Goal: Transaction & Acquisition: Purchase product/service

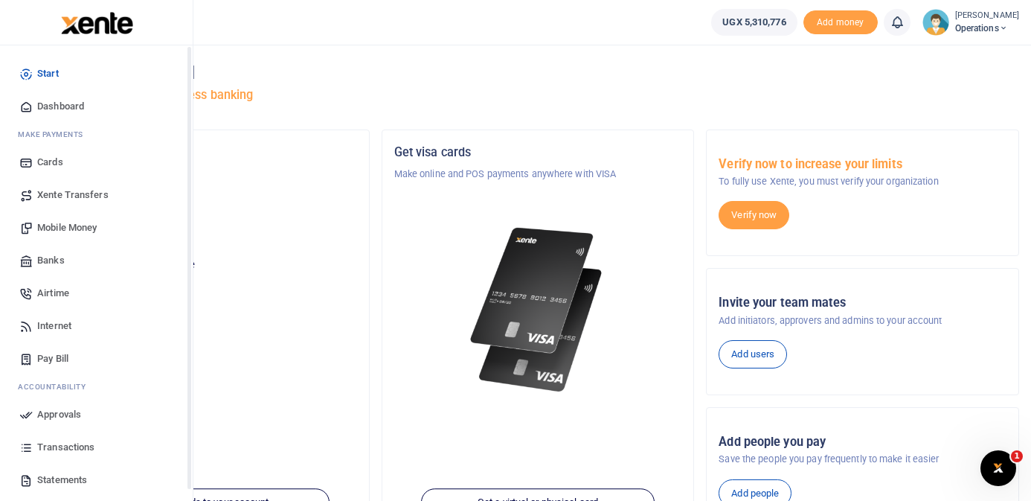
click at [73, 102] on span "Dashboard" at bounding box center [60, 106] width 47 height 15
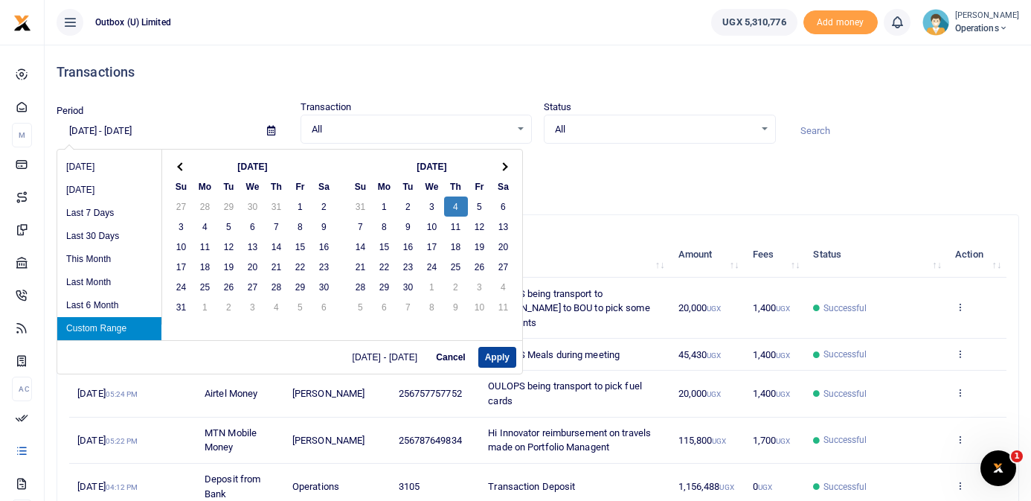
click at [503, 356] on button "Apply" at bounding box center [497, 357] width 38 height 21
type input "09/04/2025 - 09/04/2025"
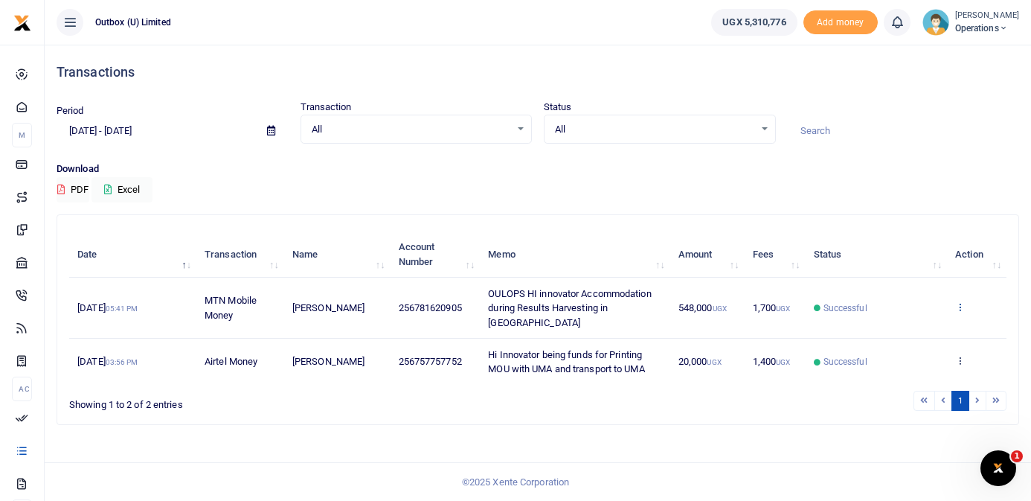
click at [960, 304] on icon at bounding box center [960, 306] width 10 height 10
click at [916, 325] on link "View details" at bounding box center [906, 325] width 118 height 21
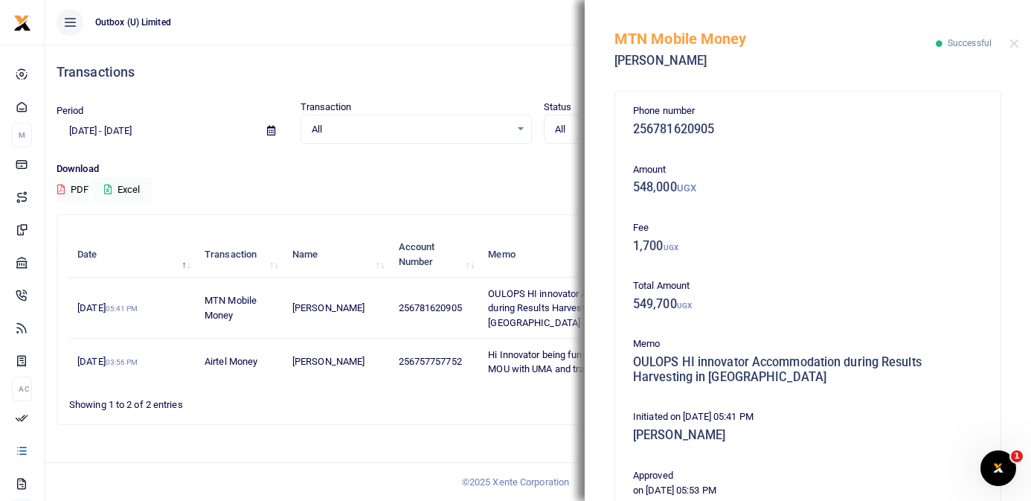
scroll to position [305, 0]
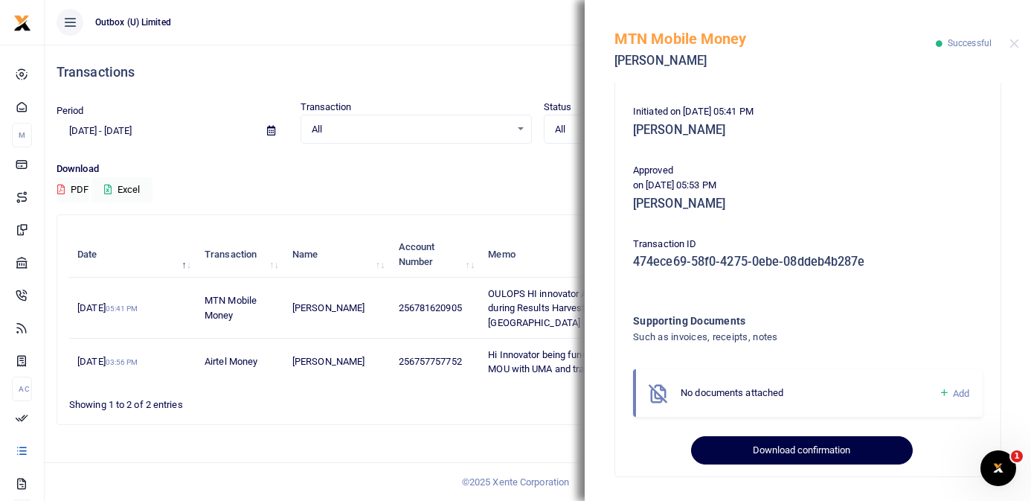
click at [830, 450] on button "Download confirmation" at bounding box center [801, 450] width 221 height 28
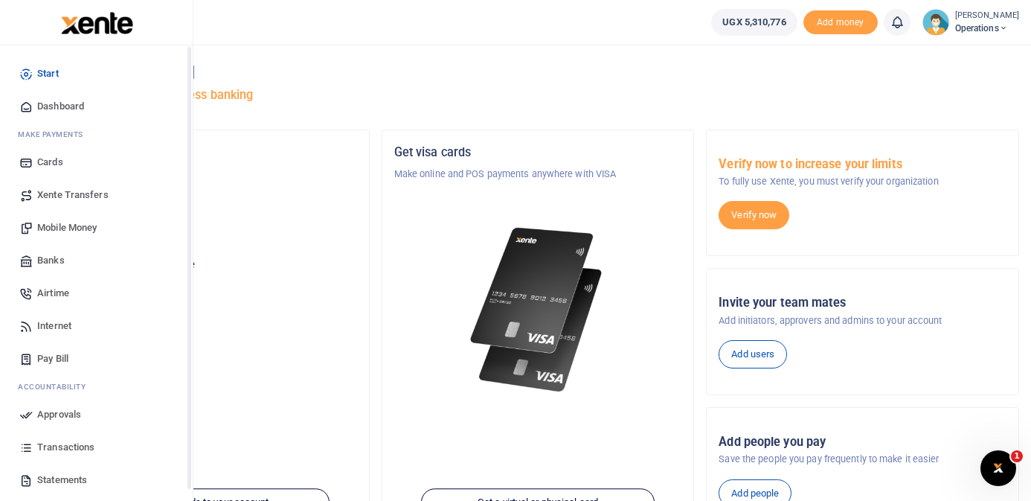
click at [20, 107] on icon at bounding box center [25, 106] width 13 height 13
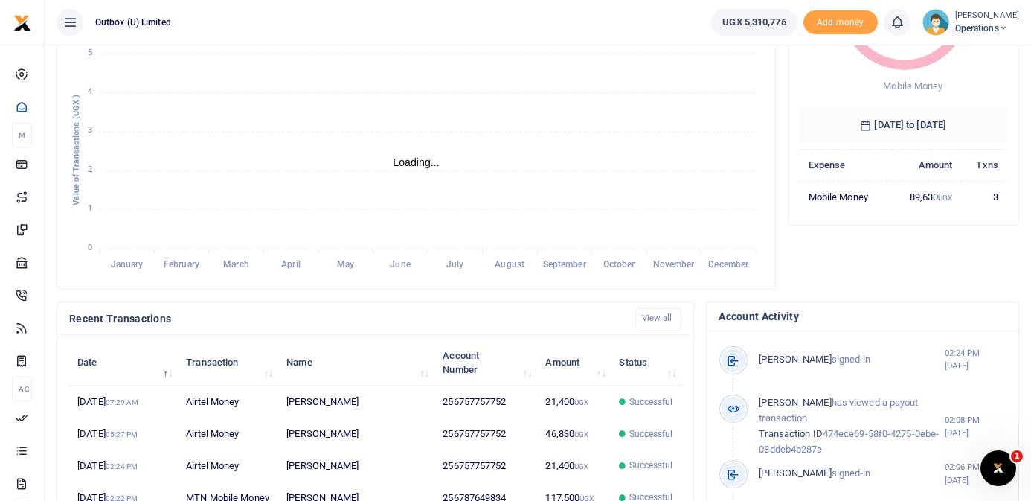
scroll to position [216, 0]
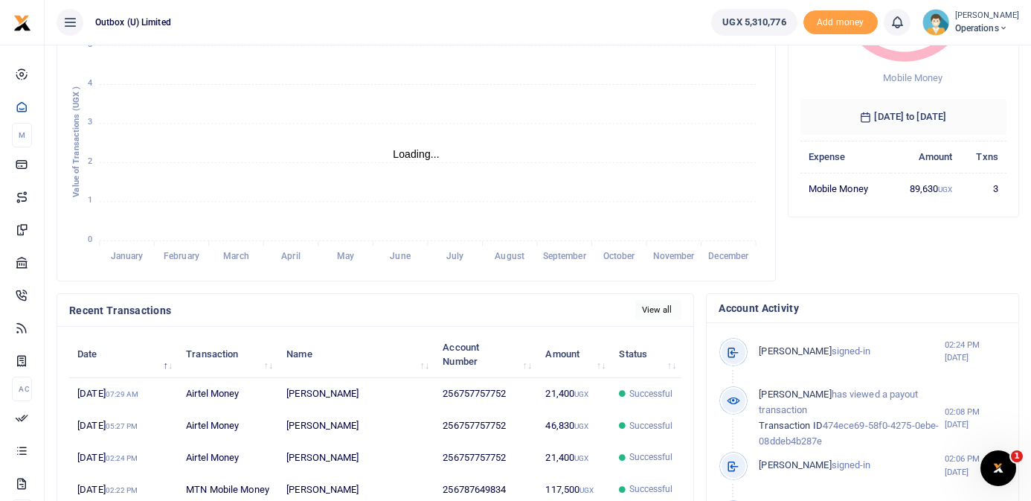
click at [661, 304] on link "View all" at bounding box center [658, 310] width 47 height 20
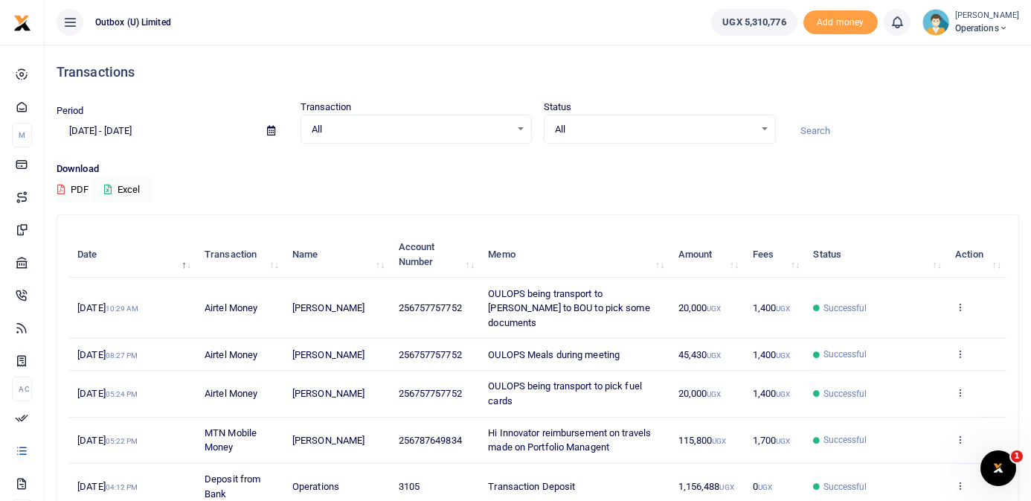
click at [160, 129] on input "[DATE] - [DATE]" at bounding box center [156, 130] width 199 height 25
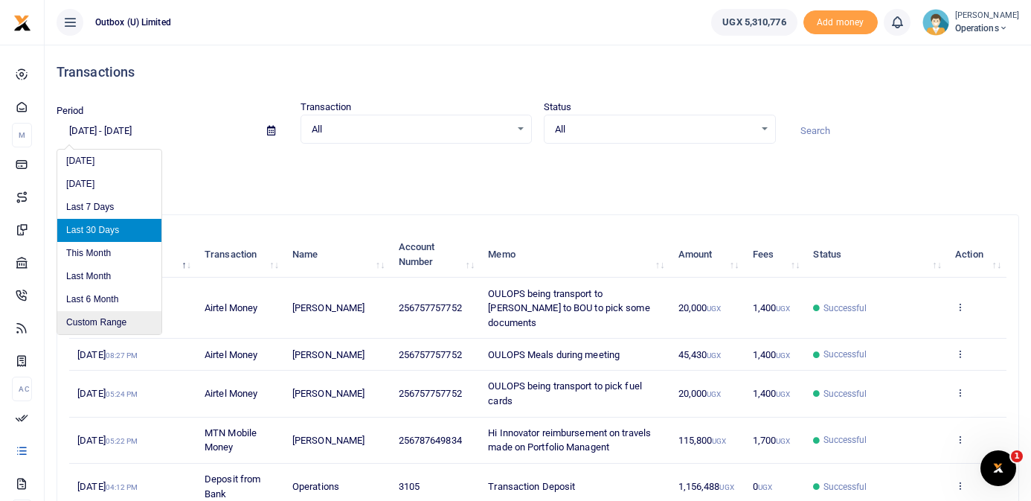
click at [93, 322] on li "Custom Range" at bounding box center [109, 322] width 104 height 23
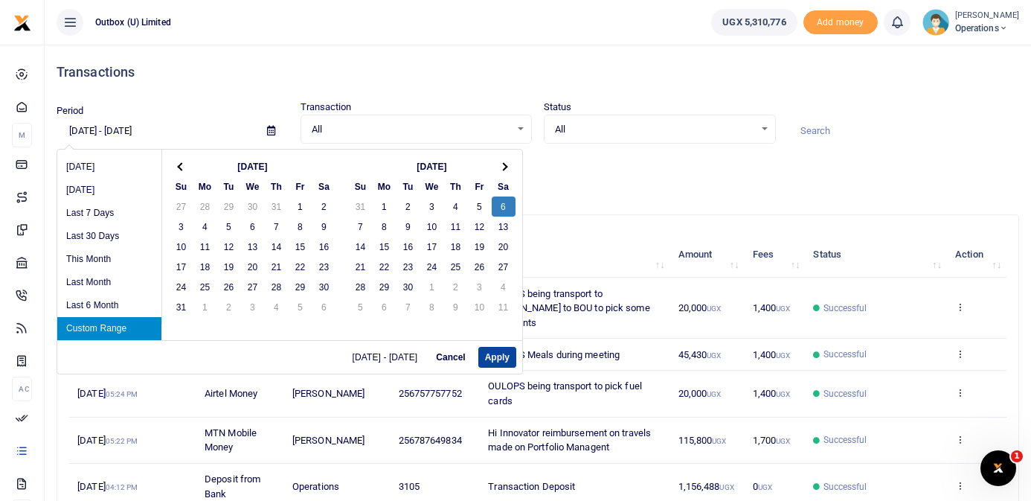
click at [500, 364] on button "Apply" at bounding box center [497, 357] width 38 height 21
type input "09/06/2025 - 09/06/2025"
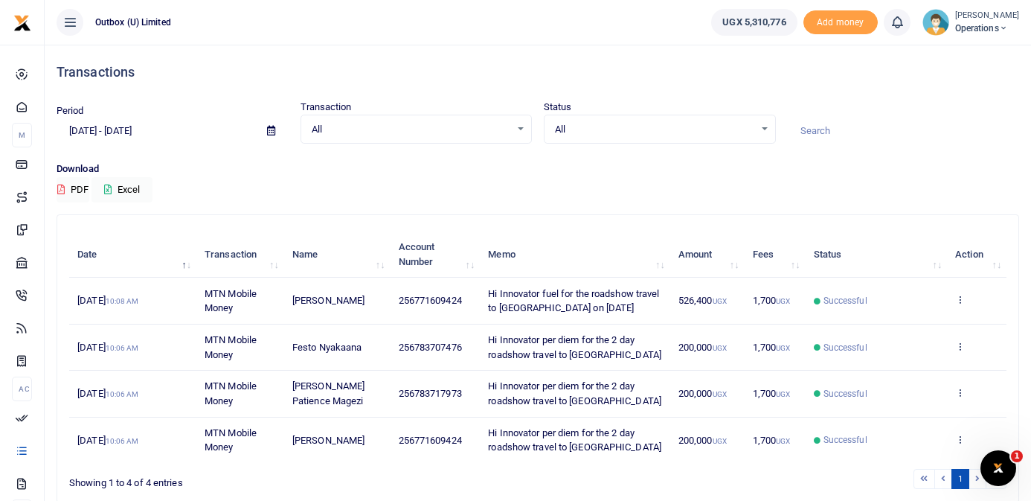
scroll to position [65, 0]
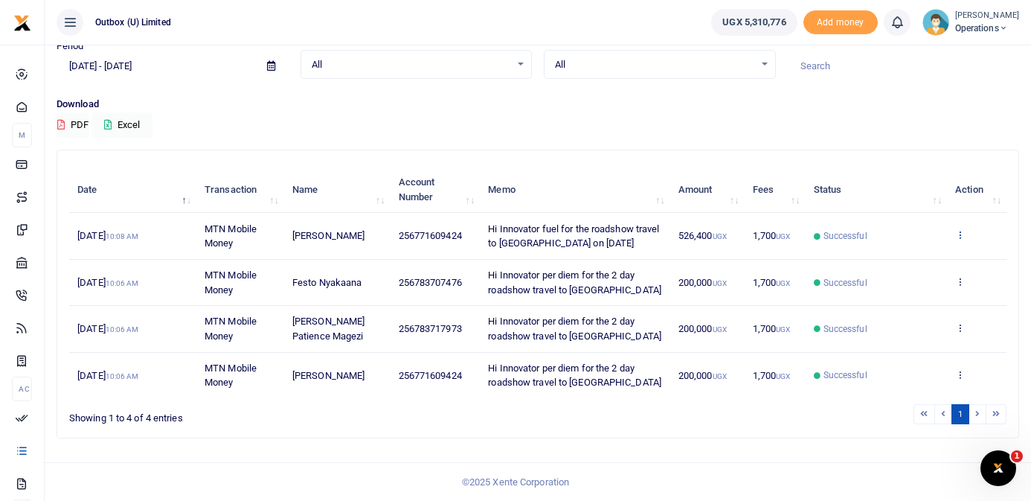
click at [961, 233] on icon at bounding box center [960, 234] width 10 height 10
click at [902, 260] on link "View details" at bounding box center [906, 260] width 118 height 21
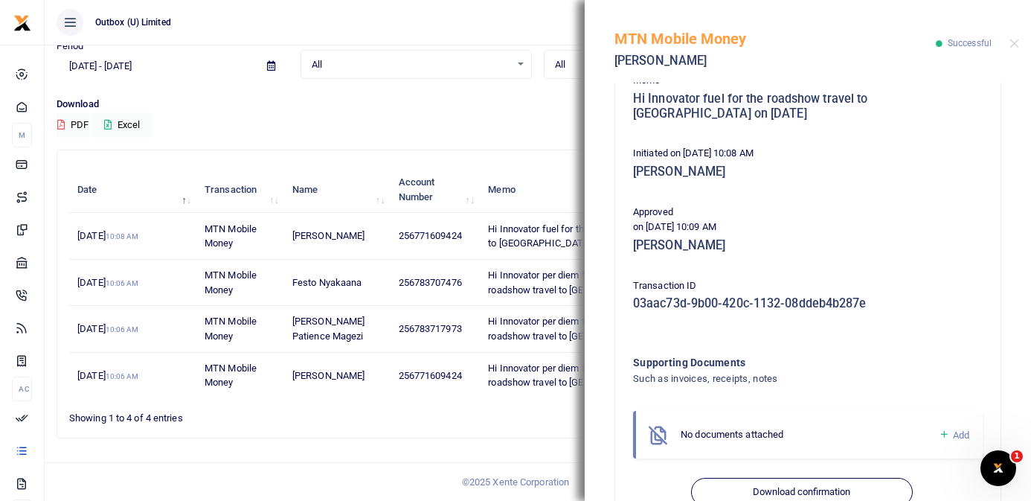
scroll to position [305, 0]
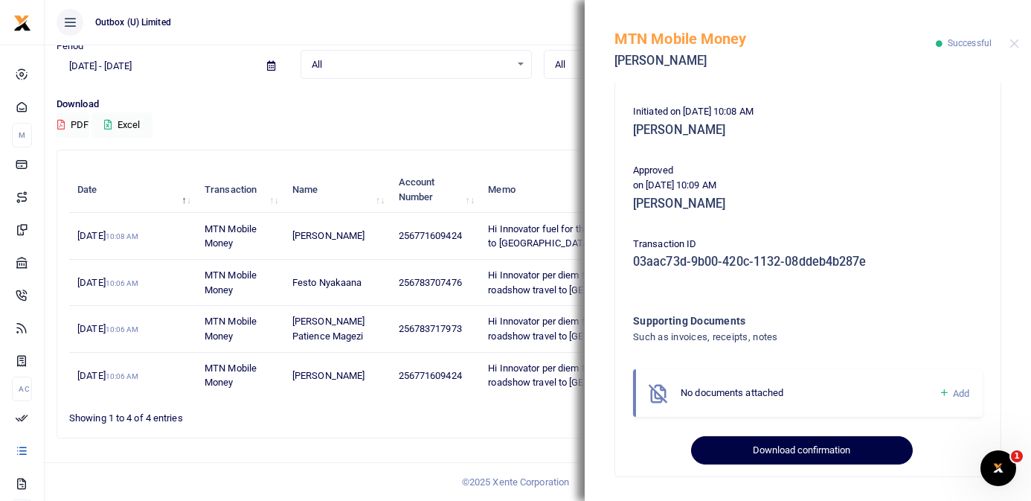
click at [788, 449] on button "Download confirmation" at bounding box center [801, 450] width 221 height 28
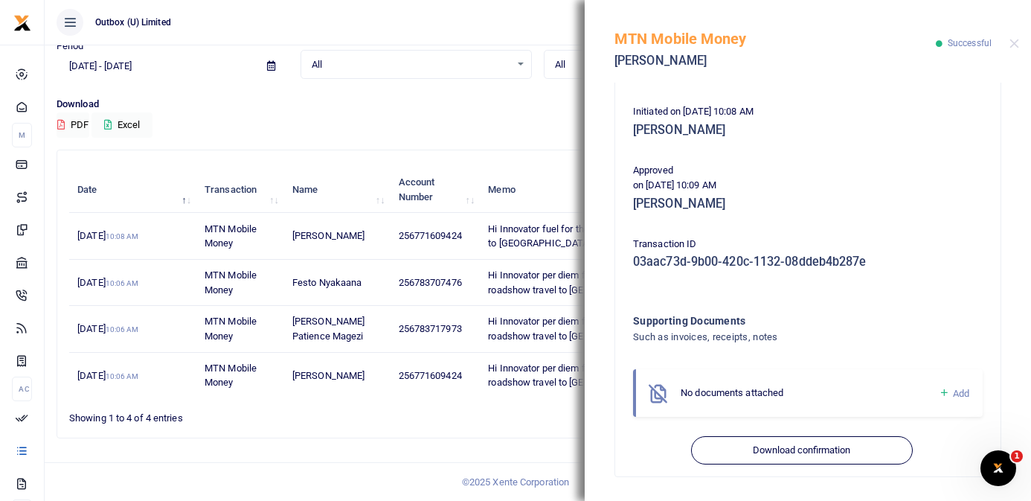
click at [509, 432] on div "Search: Date Transaction Name Account Number Memo Amount Fees Status Action 6th…" at bounding box center [537, 293] width 961 height 287
click at [1015, 44] on button "Close" at bounding box center [1015, 44] width 10 height 10
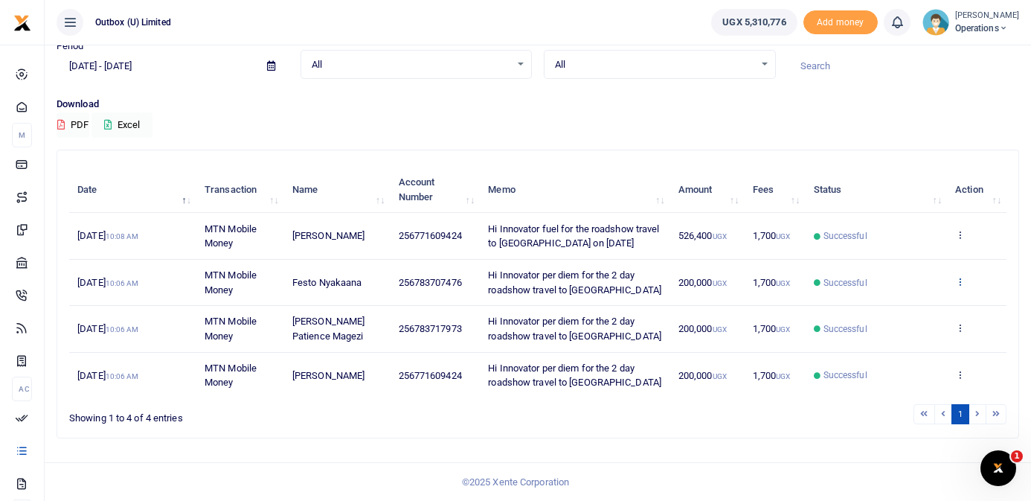
click at [963, 278] on icon at bounding box center [960, 281] width 10 height 10
click at [923, 304] on link "View details" at bounding box center [906, 306] width 118 height 21
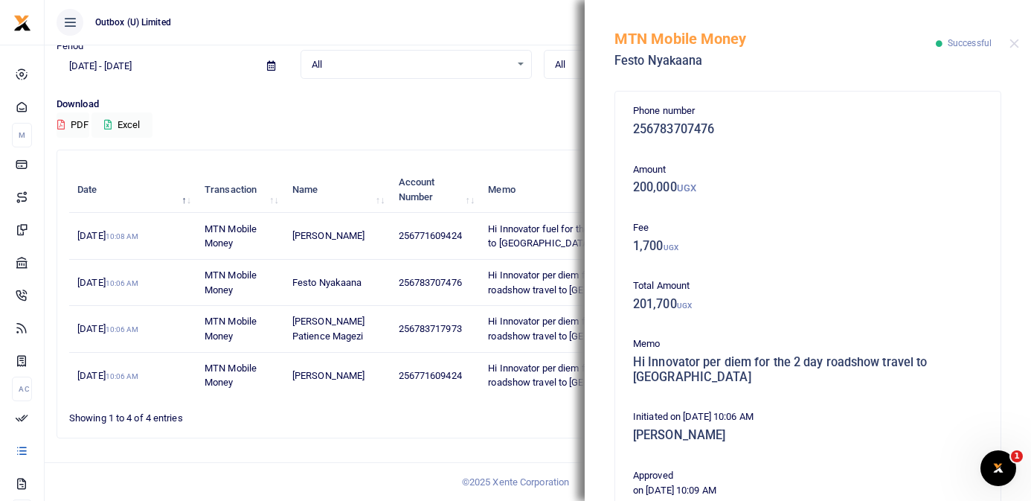
scroll to position [290, 0]
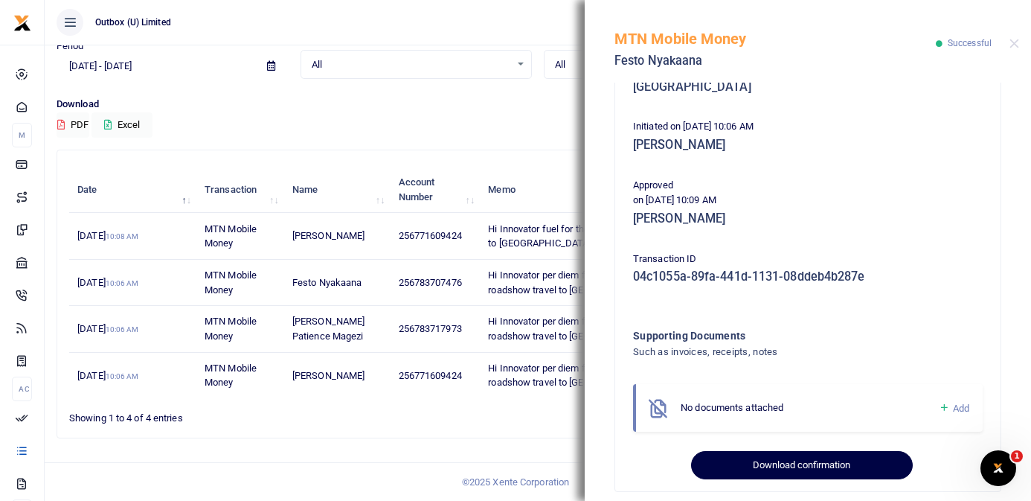
click at [828, 451] on button "Download confirmation" at bounding box center [801, 465] width 221 height 28
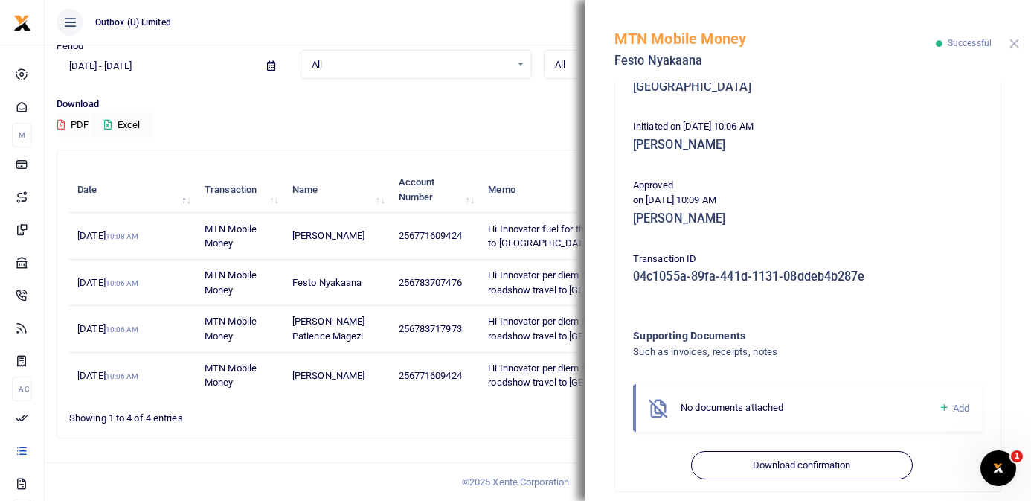
click at [1017, 45] on button "Close" at bounding box center [1015, 44] width 10 height 10
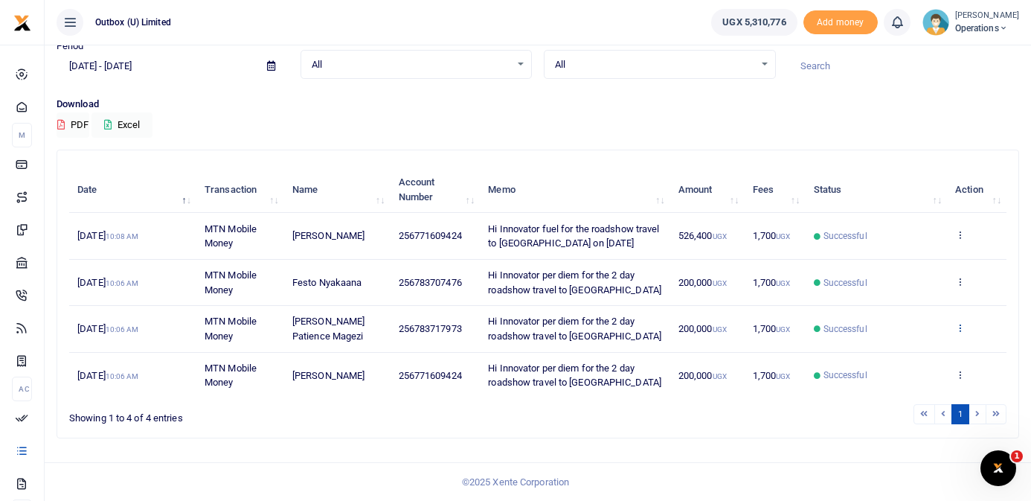
click at [961, 331] on icon at bounding box center [960, 327] width 10 height 10
click at [920, 347] on link "View details" at bounding box center [906, 352] width 118 height 21
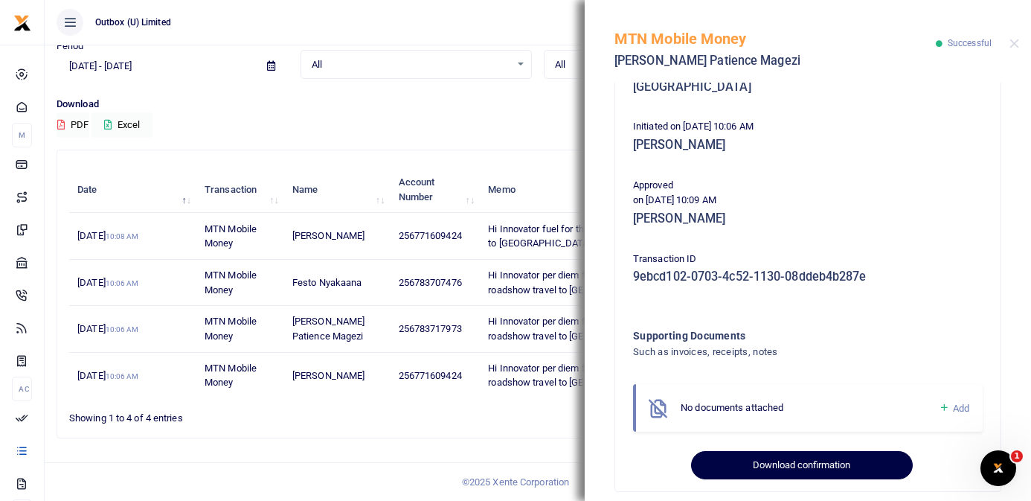
click at [836, 451] on button "Download confirmation" at bounding box center [801, 465] width 221 height 28
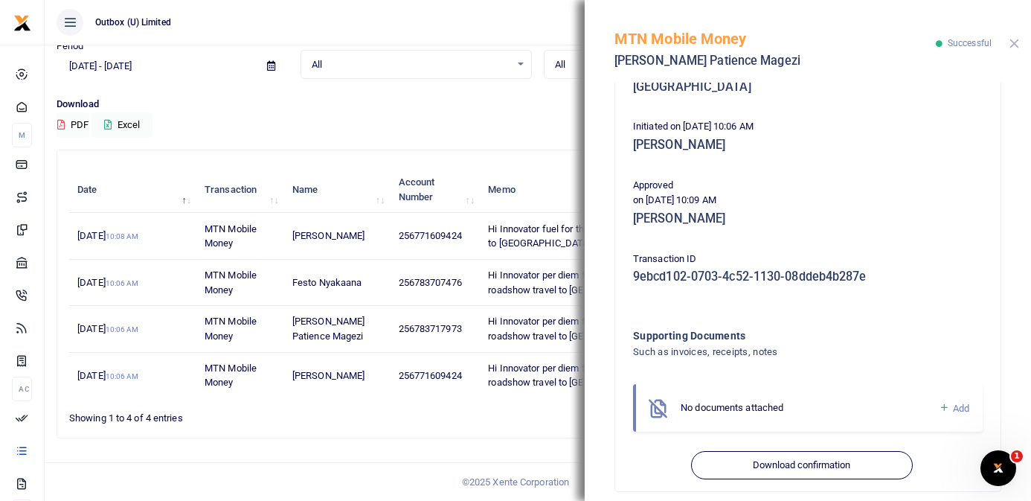
click at [1013, 47] on button "Close" at bounding box center [1015, 44] width 10 height 10
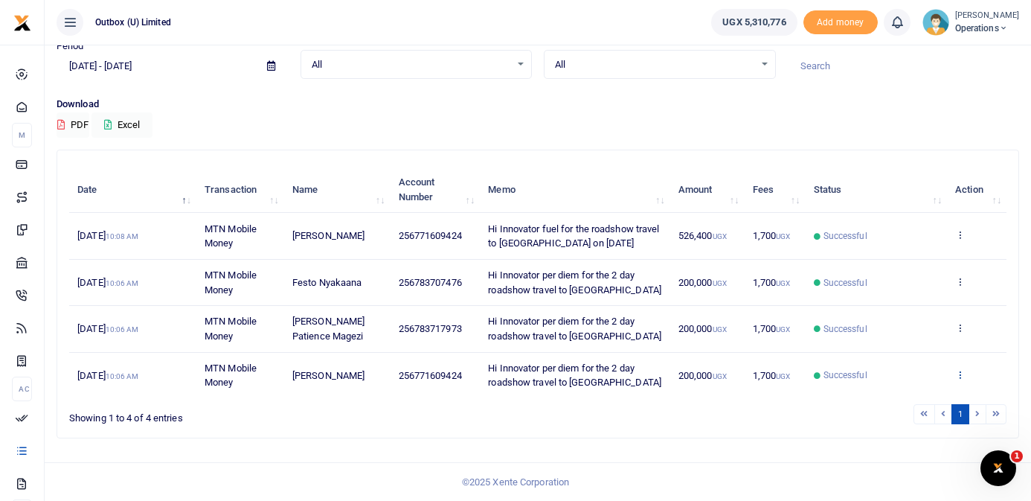
click at [961, 374] on icon at bounding box center [960, 374] width 10 height 10
click at [909, 324] on link "View details" at bounding box center [906, 317] width 118 height 21
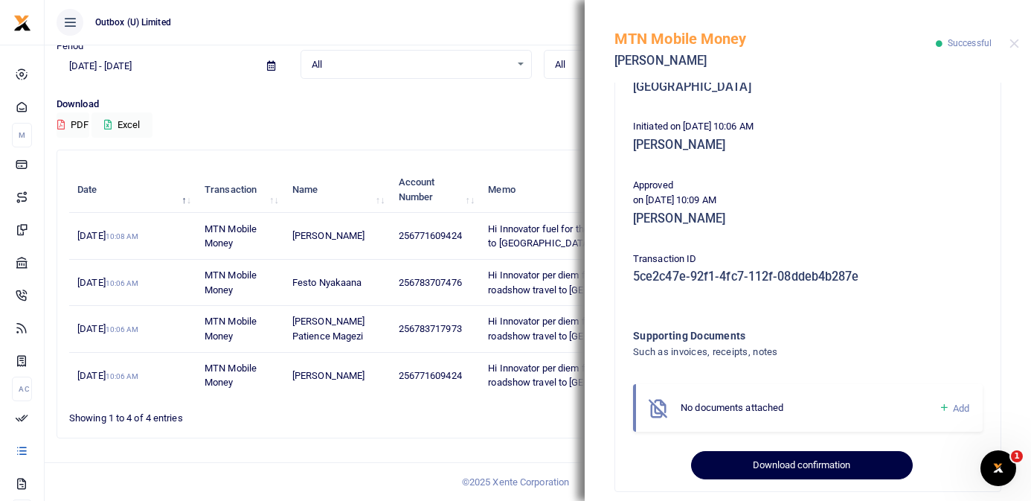
click at [830, 451] on button "Download confirmation" at bounding box center [801, 465] width 221 height 28
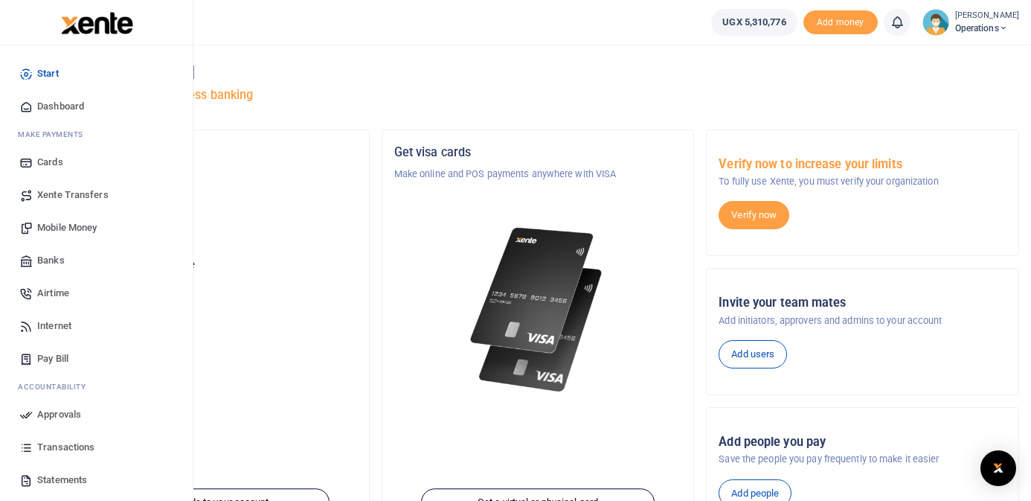
click at [46, 103] on span "Dashboard" at bounding box center [60, 106] width 47 height 15
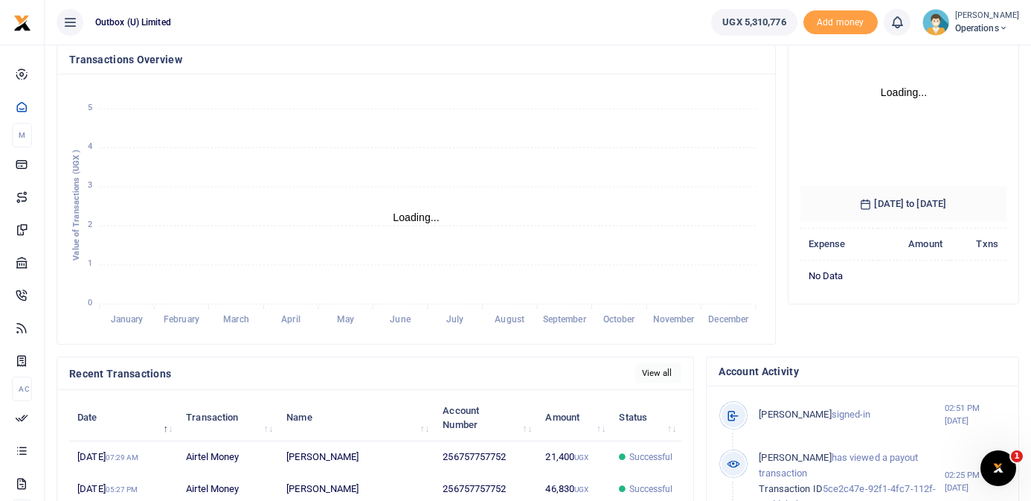
click at [670, 375] on link "View all" at bounding box center [658, 373] width 47 height 20
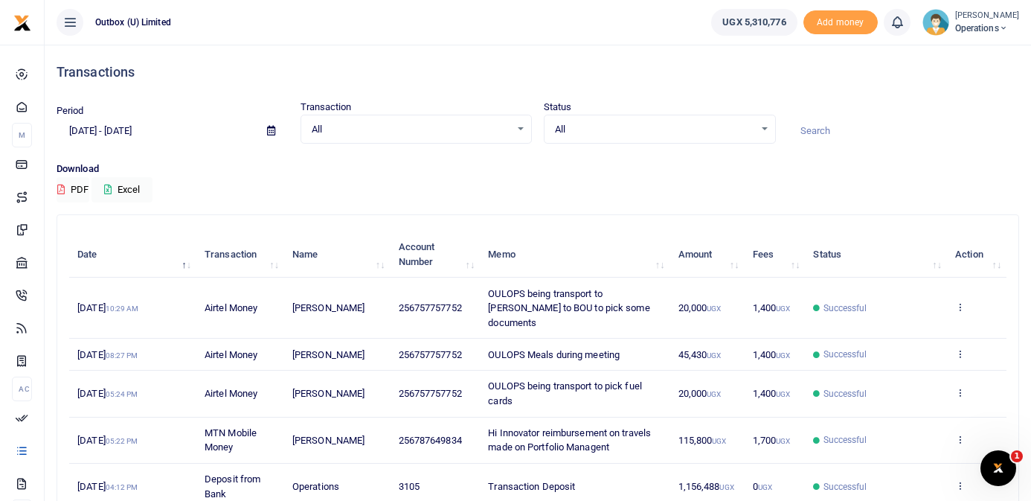
click at [164, 127] on input "[DATE] - [DATE]" at bounding box center [156, 130] width 199 height 25
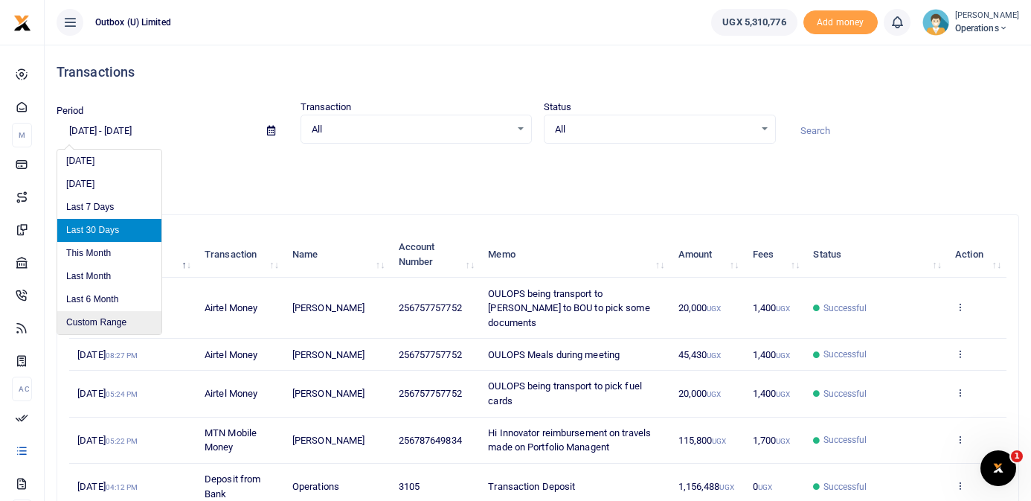
click at [130, 314] on li "Custom Range" at bounding box center [109, 322] width 104 height 23
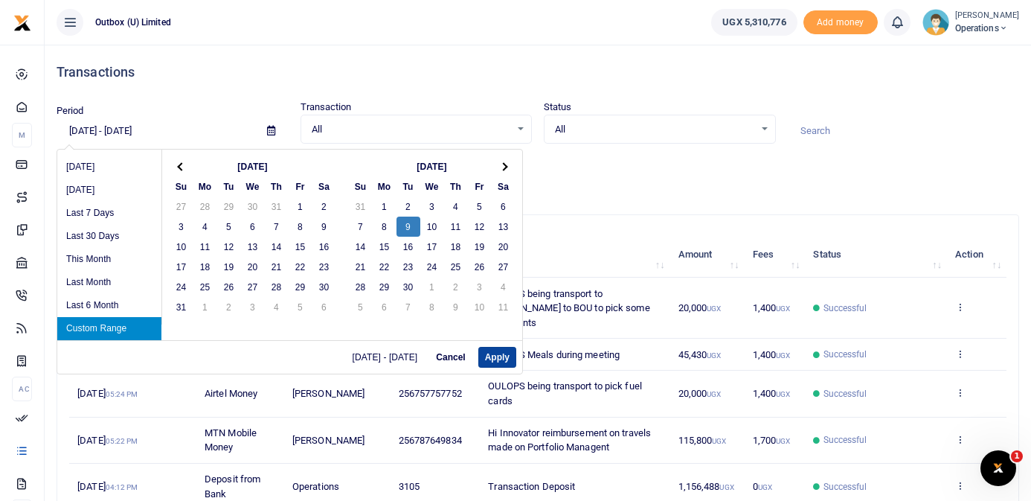
click at [499, 356] on button "Apply" at bounding box center [497, 357] width 38 height 21
type input "[DATE] - [DATE]"
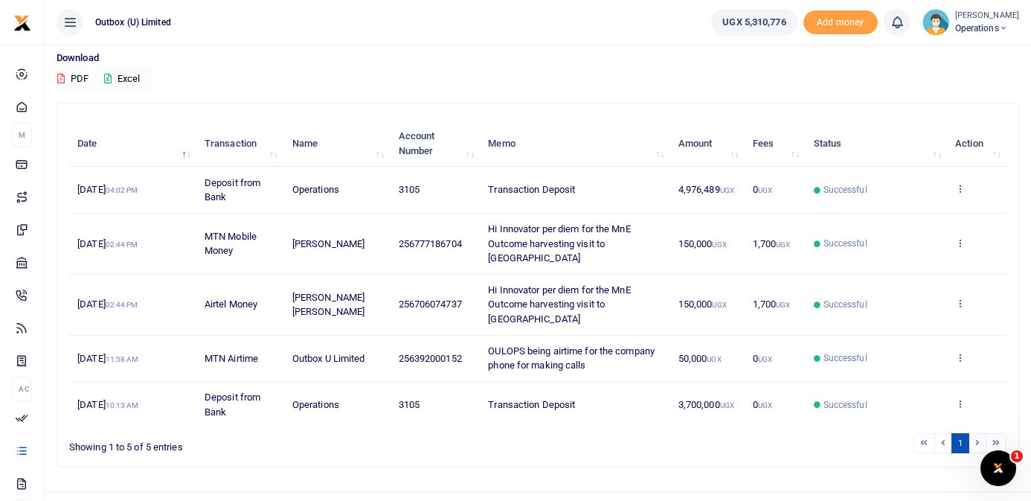
scroll to position [111, 0]
click at [961, 185] on icon at bounding box center [960, 188] width 10 height 10
click at [960, 239] on icon at bounding box center [960, 242] width 10 height 10
click at [905, 260] on link "View details" at bounding box center [906, 260] width 118 height 21
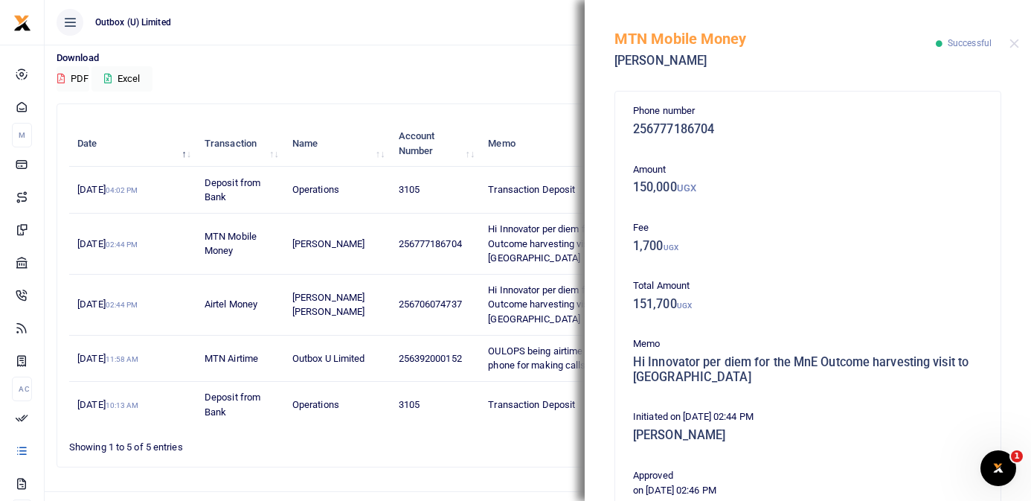
scroll to position [305, 0]
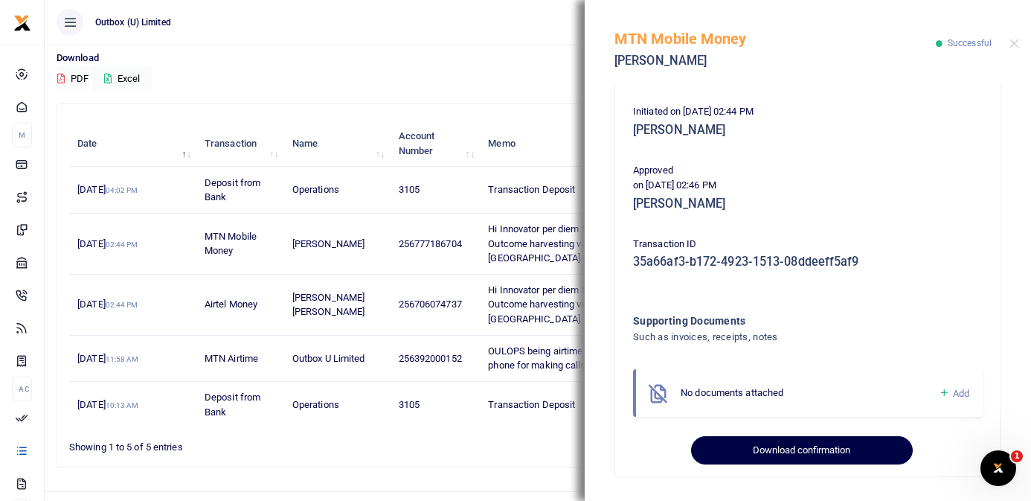
click at [766, 449] on button "Download confirmation" at bounding box center [801, 450] width 221 height 28
click at [804, 448] on button "Download confirmation" at bounding box center [801, 450] width 221 height 28
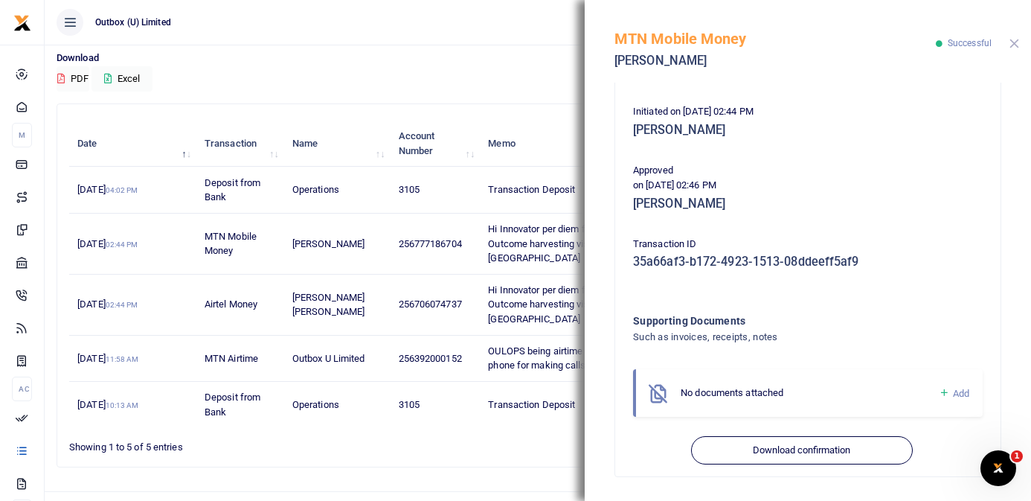
click at [1017, 45] on button "Close" at bounding box center [1015, 44] width 10 height 10
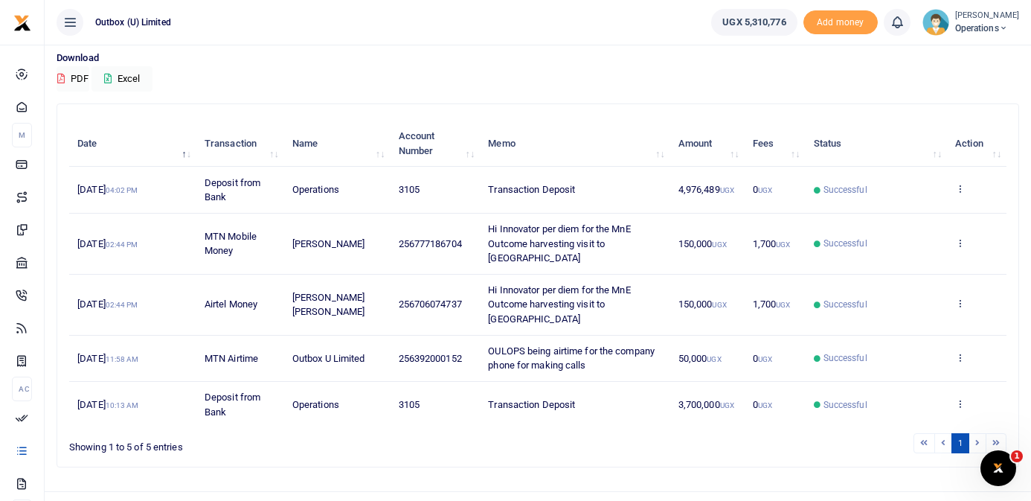
click at [961, 275] on td "View details Send again" at bounding box center [977, 305] width 60 height 61
click at [962, 298] on icon at bounding box center [960, 303] width 10 height 10
click at [926, 301] on link "View details" at bounding box center [906, 306] width 118 height 21
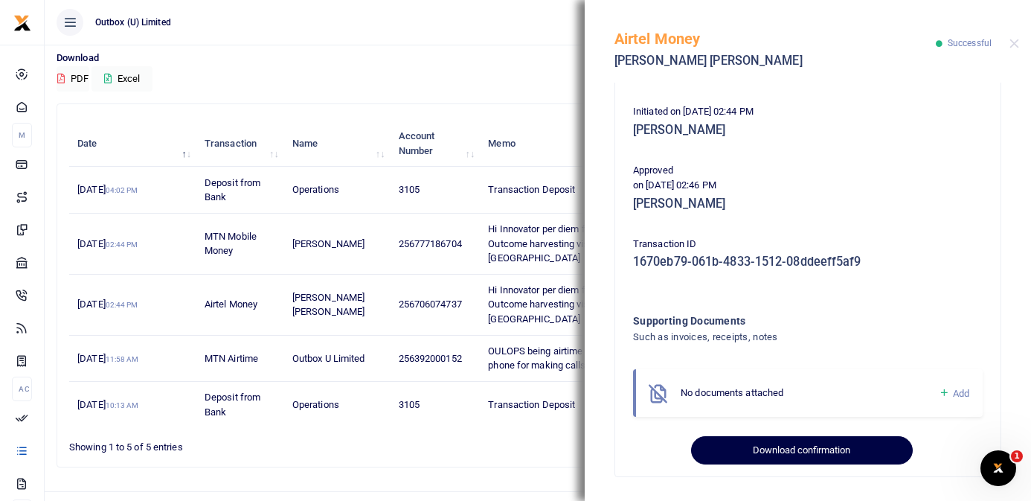
click at [778, 448] on button "Download confirmation" at bounding box center [801, 450] width 221 height 28
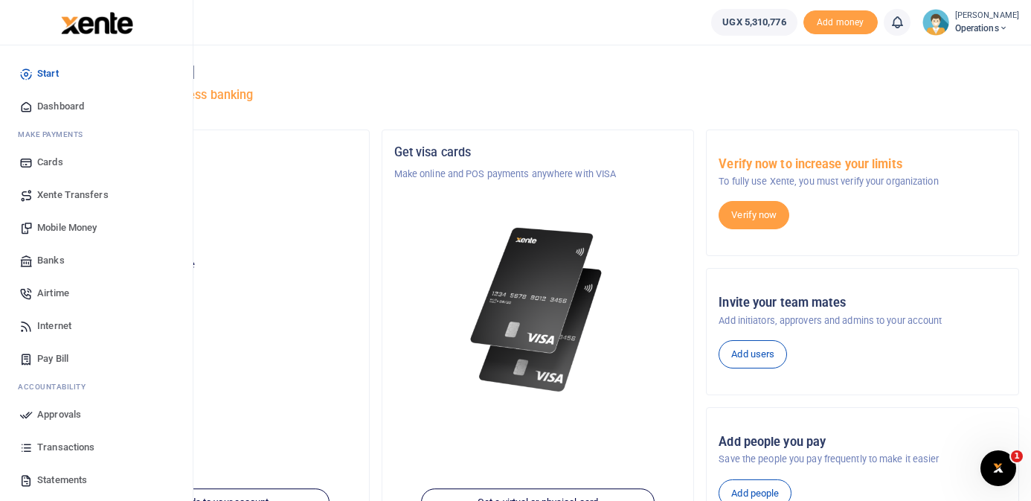
click at [60, 106] on span "Dashboard" at bounding box center [60, 106] width 47 height 15
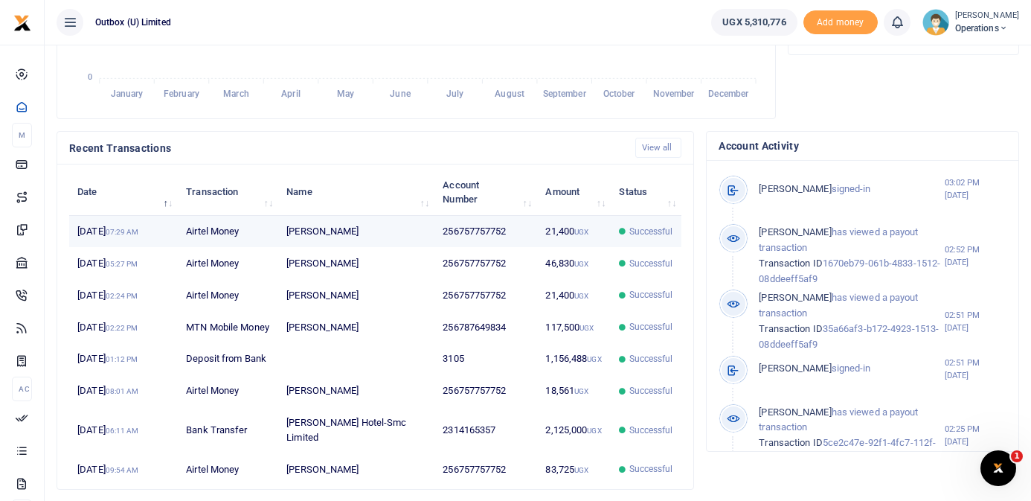
scroll to position [358, 0]
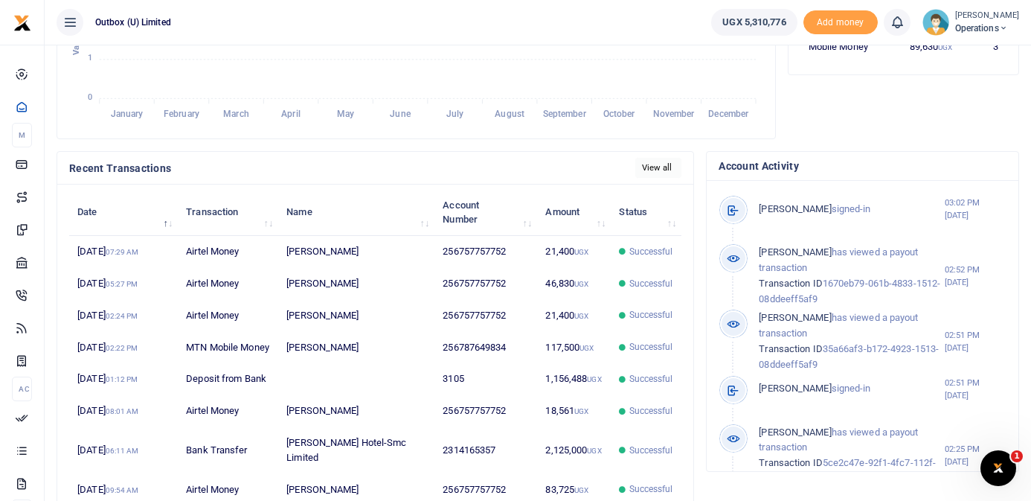
click at [656, 163] on link "View all" at bounding box center [658, 168] width 47 height 20
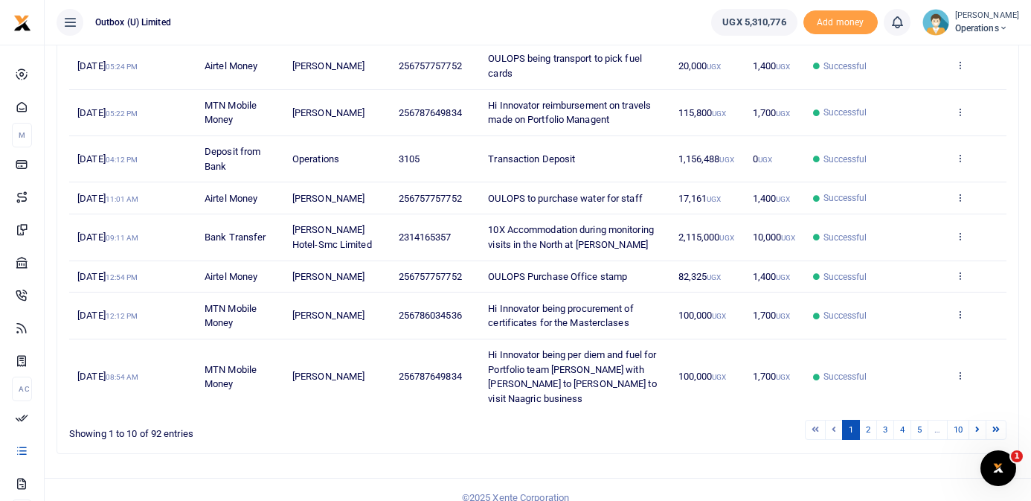
scroll to position [329, 0]
click at [359, 313] on td "Oscar Kwera Kwappe" at bounding box center [337, 314] width 106 height 46
click at [957, 313] on icon at bounding box center [960, 312] width 10 height 10
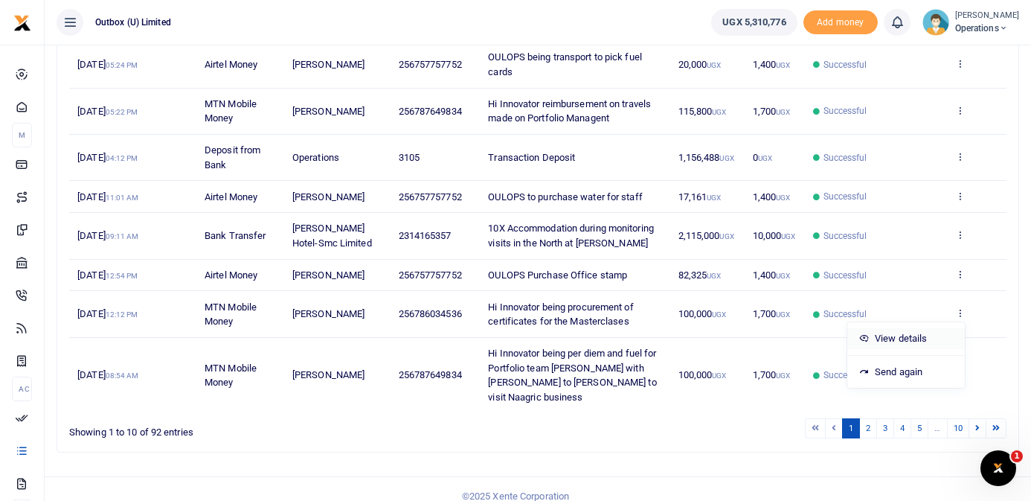
click at [903, 334] on link "View details" at bounding box center [906, 338] width 118 height 21
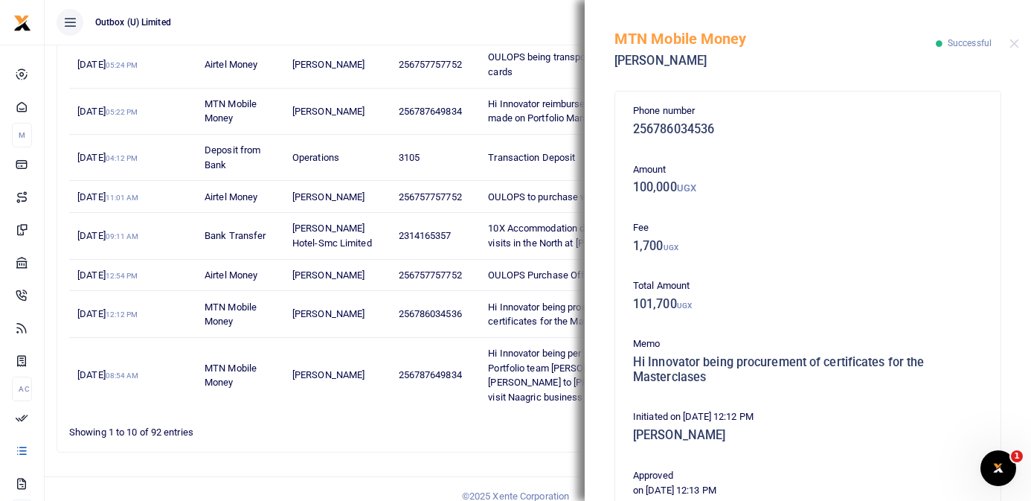
scroll to position [305, 0]
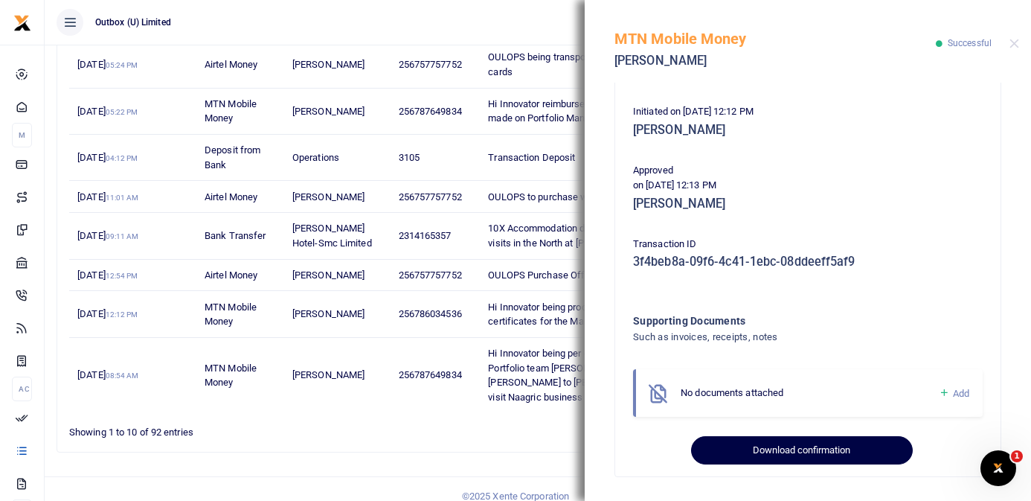
click at [830, 458] on button "Download confirmation" at bounding box center [801, 450] width 221 height 28
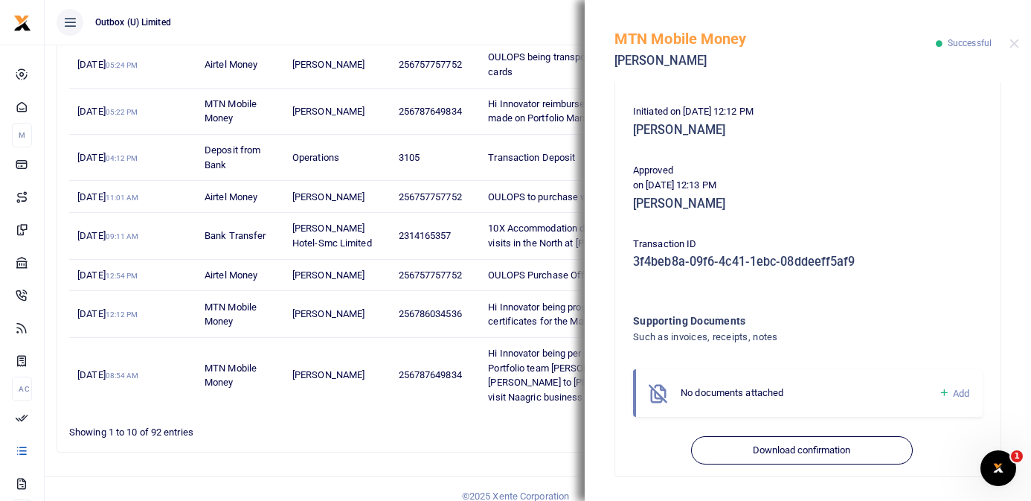
click at [522, 418] on ul "1 2 3 4 5 … 10" at bounding box center [736, 428] width 541 height 20
click at [1009, 45] on div "MTN Mobile Money Oscar Kwera Kwappe Successful" at bounding box center [808, 41] width 446 height 83
click at [1017, 45] on button "Close" at bounding box center [1015, 44] width 10 height 10
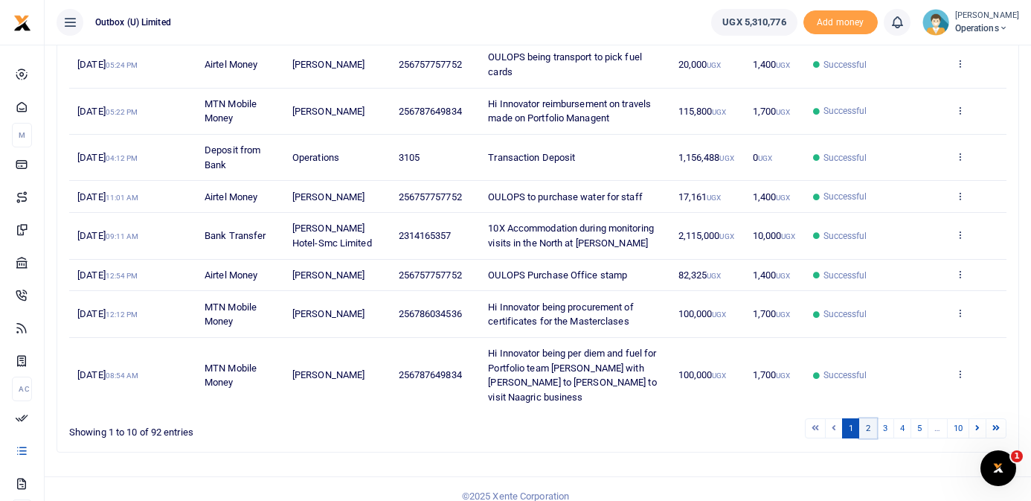
click at [867, 418] on link "2" at bounding box center [868, 428] width 18 height 20
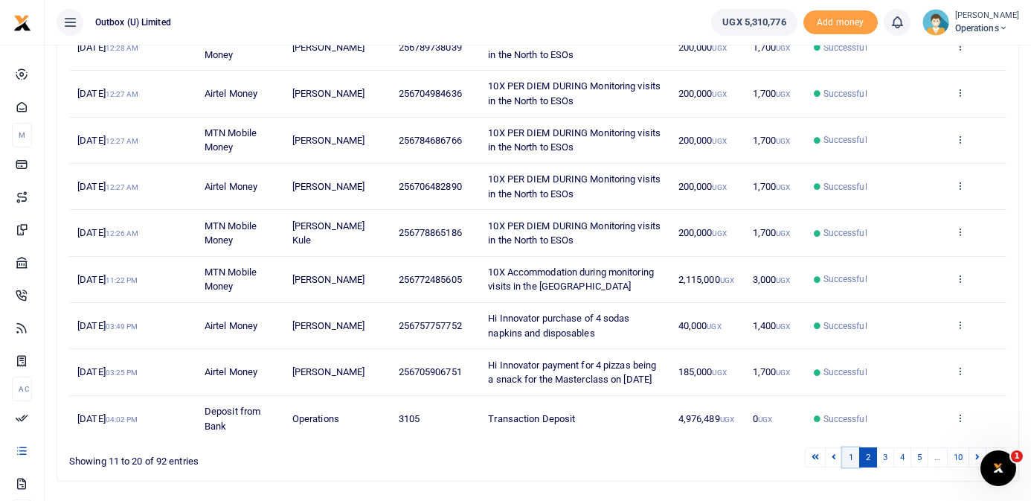
click at [850, 458] on link "1" at bounding box center [851, 457] width 18 height 20
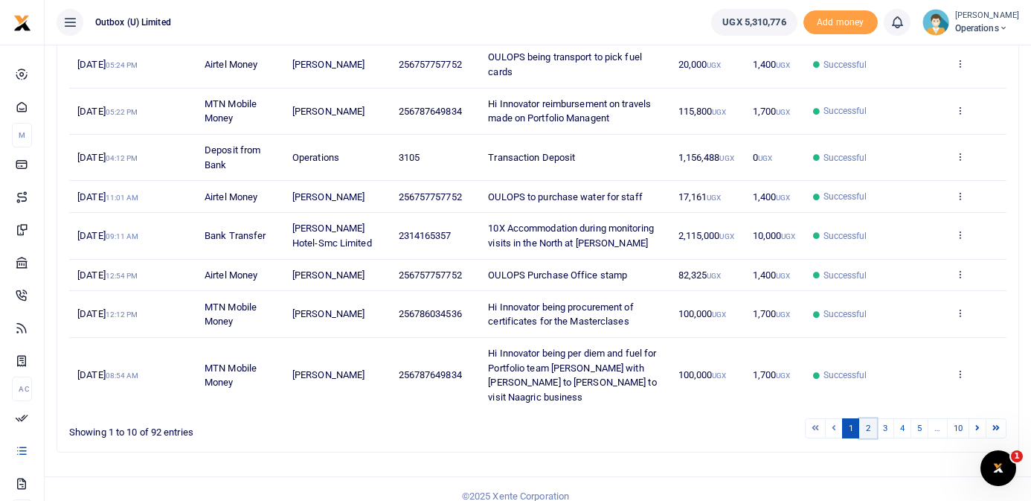
click at [868, 418] on link "2" at bounding box center [868, 428] width 18 height 20
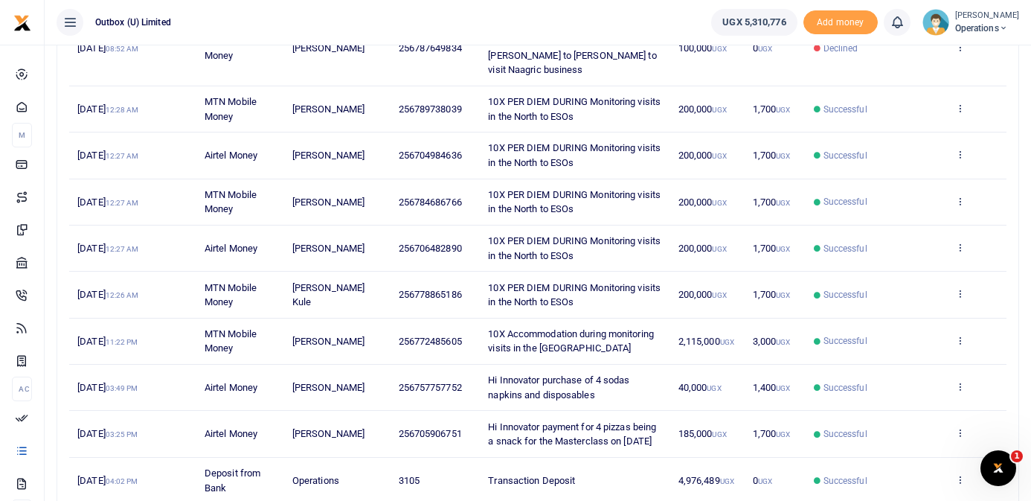
scroll to position [280, 0]
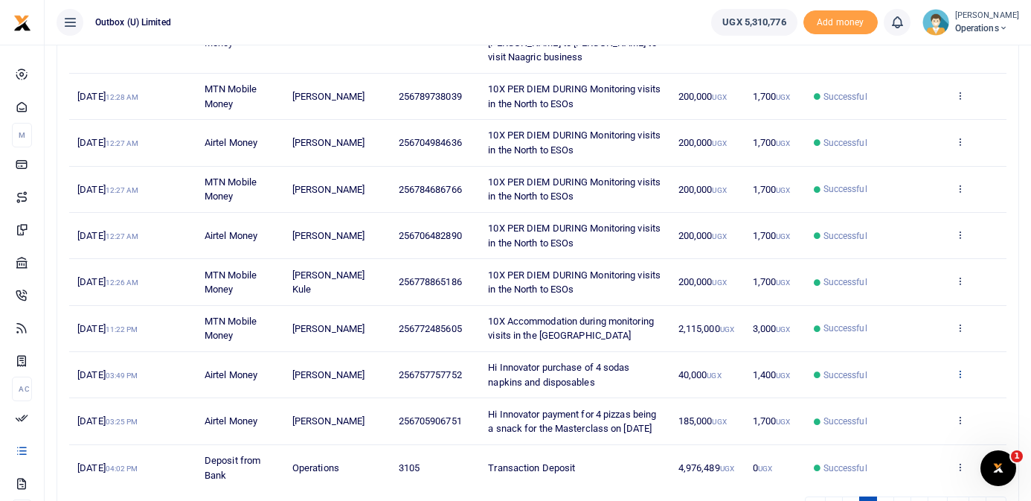
click at [961, 368] on icon at bounding box center [960, 373] width 10 height 10
click at [917, 383] on link "View details" at bounding box center [906, 384] width 118 height 21
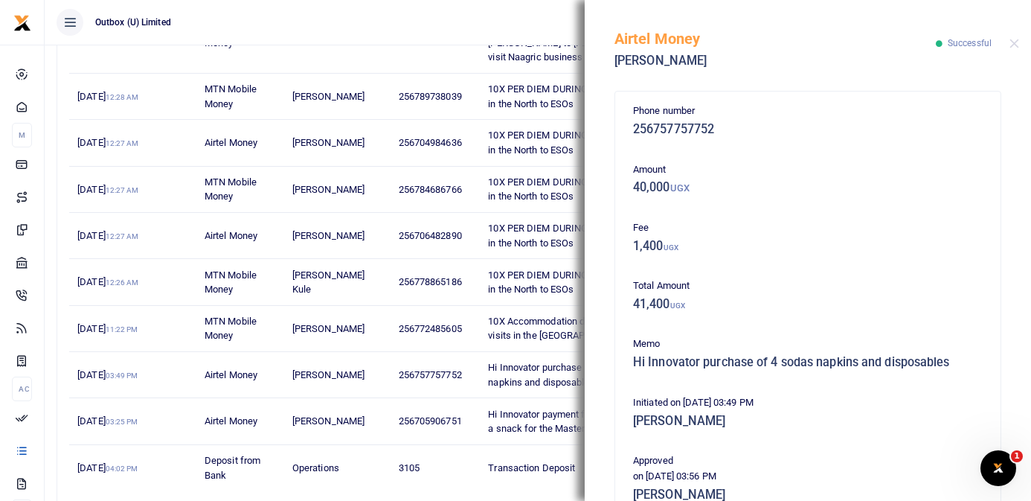
scroll to position [290, 0]
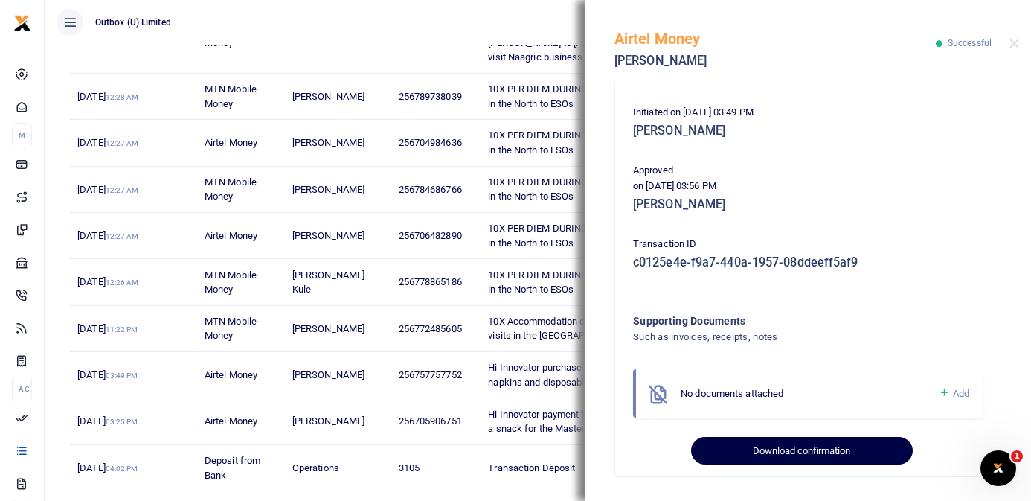
click at [767, 454] on button "Download confirmation" at bounding box center [801, 451] width 221 height 28
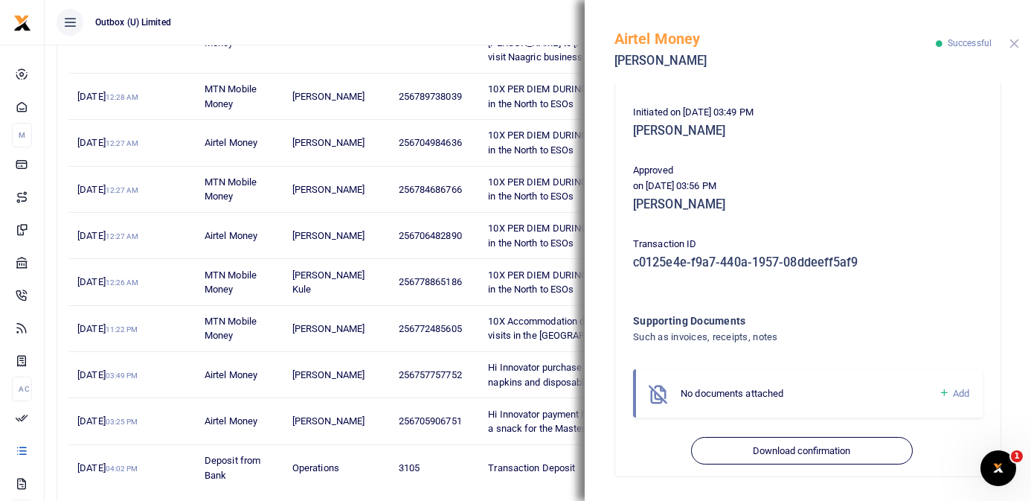
click at [1014, 42] on button "Close" at bounding box center [1015, 44] width 10 height 10
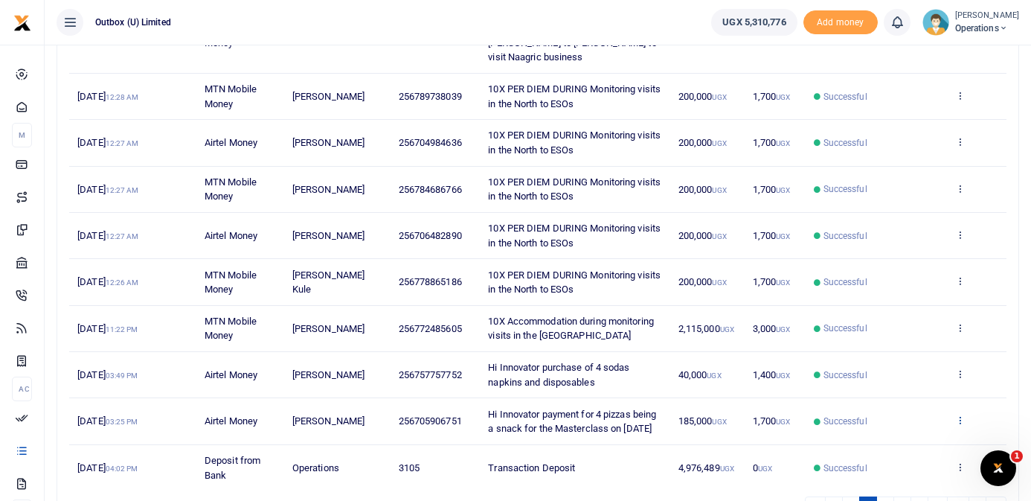
click at [964, 414] on icon at bounding box center [960, 419] width 10 height 10
click at [906, 437] on link "View details" at bounding box center [906, 438] width 118 height 21
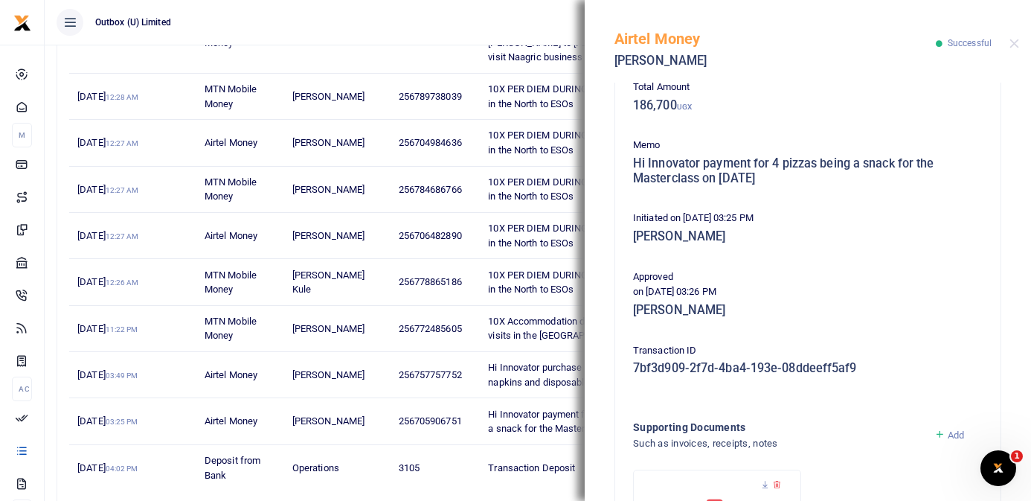
scroll to position [369, 0]
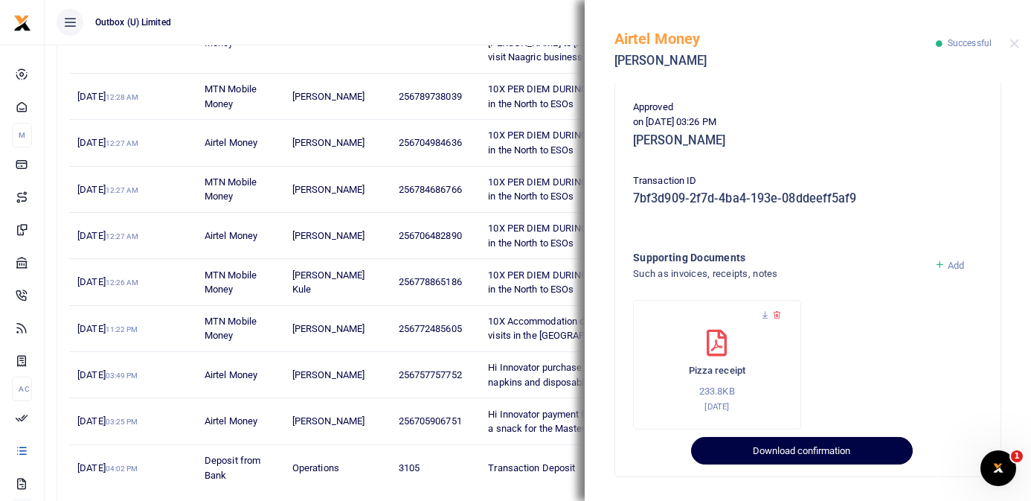
click at [792, 453] on button "Download confirmation" at bounding box center [801, 451] width 221 height 28
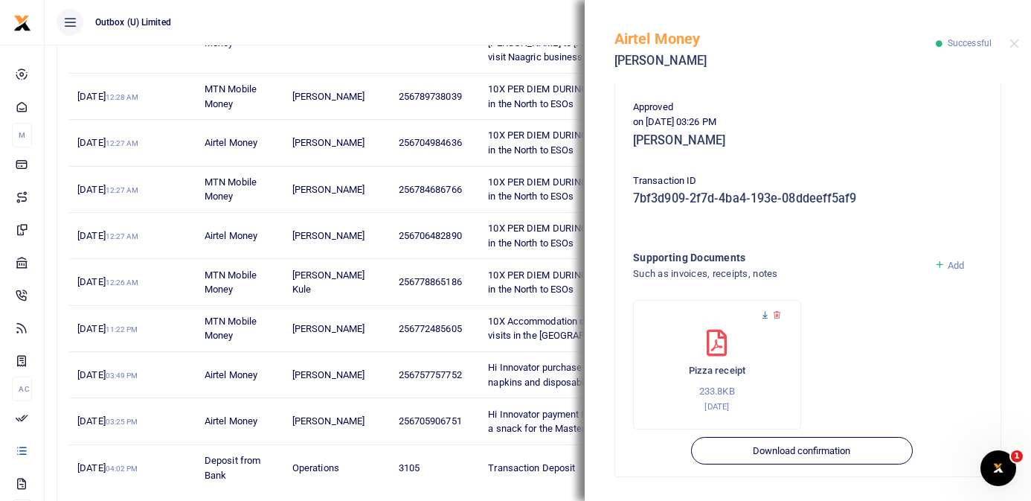
click at [766, 315] on icon at bounding box center [765, 315] width 10 height 10
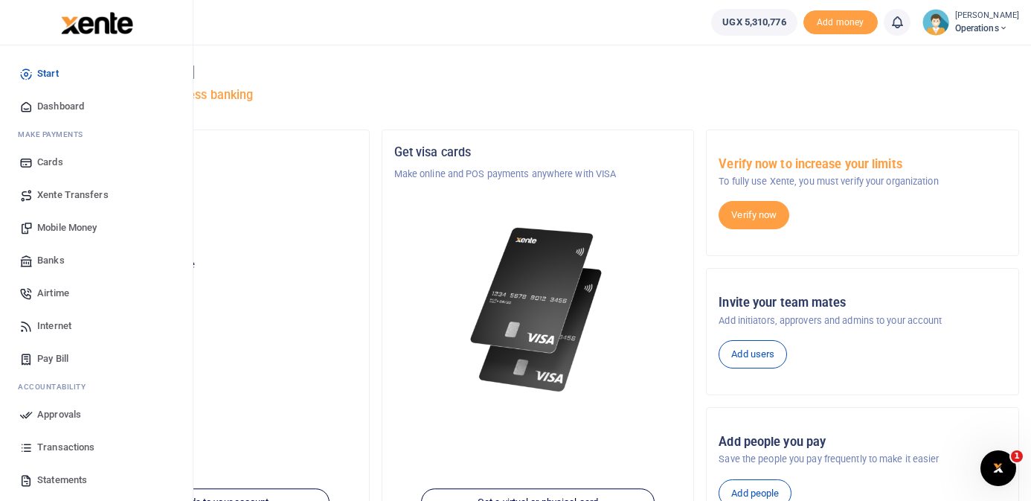
click at [64, 109] on span "Dashboard" at bounding box center [60, 106] width 47 height 15
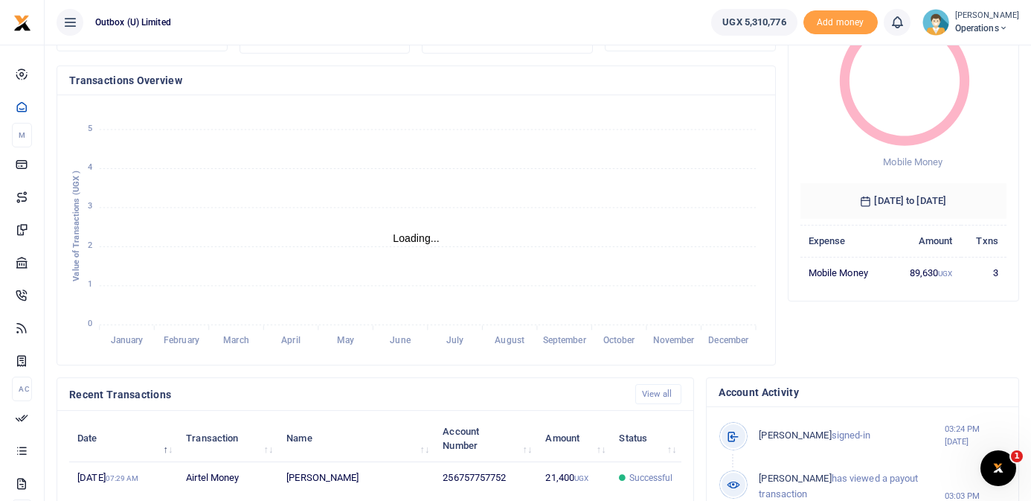
scroll to position [133, 0]
click at [659, 393] on link "View all" at bounding box center [658, 392] width 47 height 20
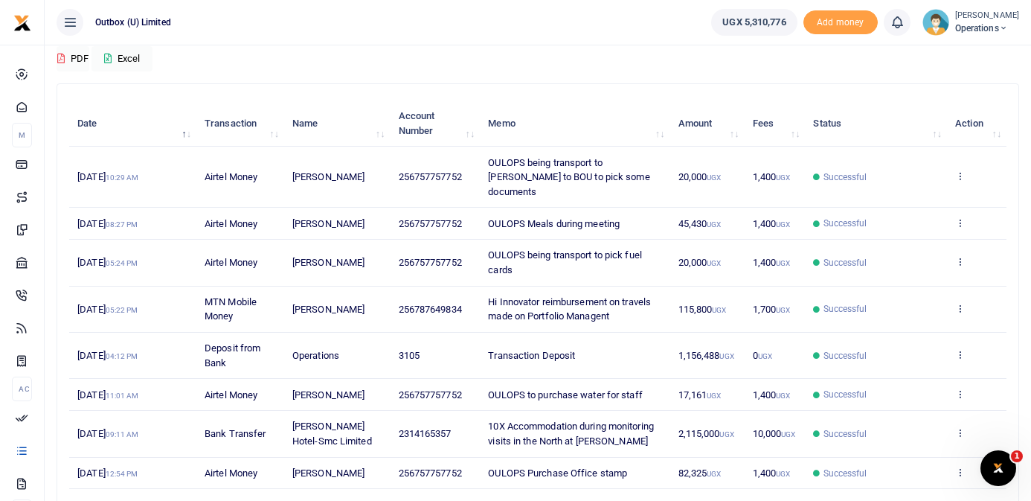
scroll to position [132, 0]
click at [963, 302] on icon at bounding box center [960, 306] width 10 height 10
click at [916, 319] on link "View details" at bounding box center [906, 324] width 118 height 21
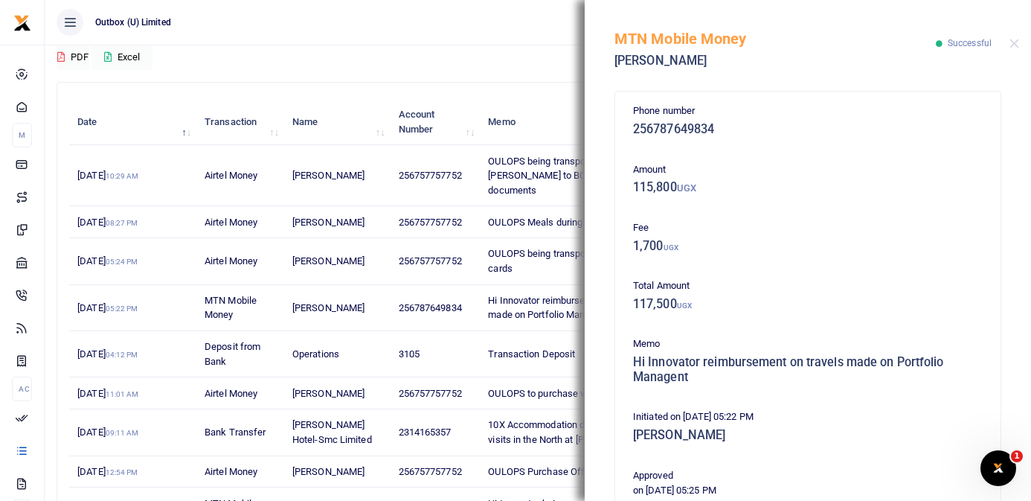
scroll to position [305, 0]
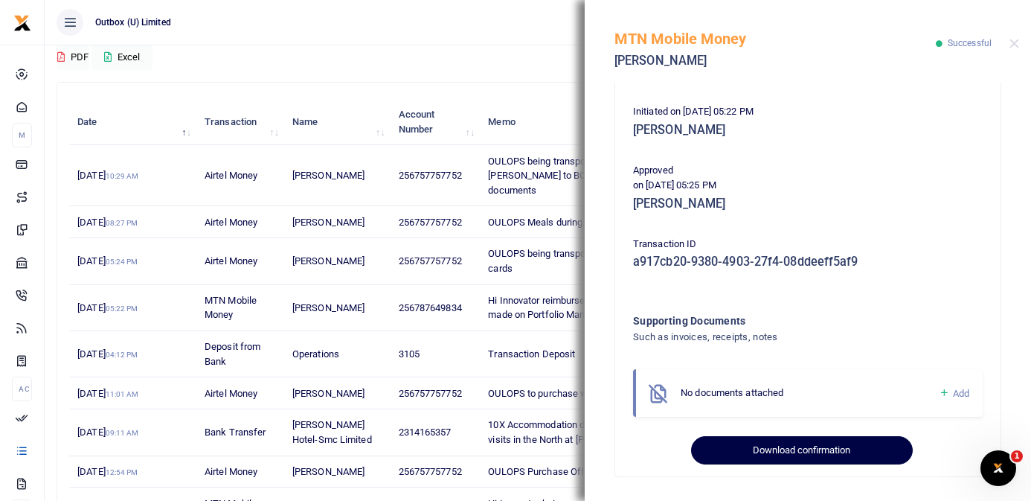
click at [823, 448] on button "Download confirmation" at bounding box center [801, 450] width 221 height 28
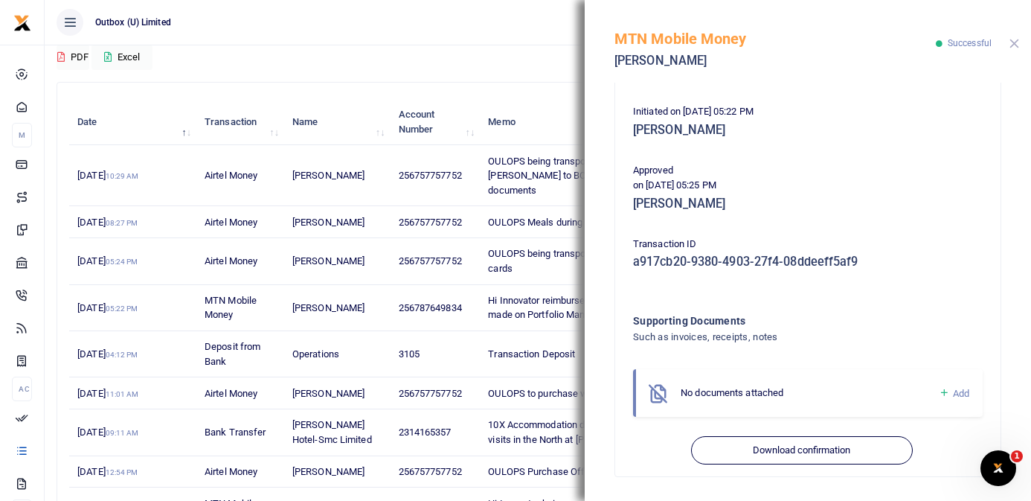
click at [1019, 43] on button "Close" at bounding box center [1015, 44] width 10 height 10
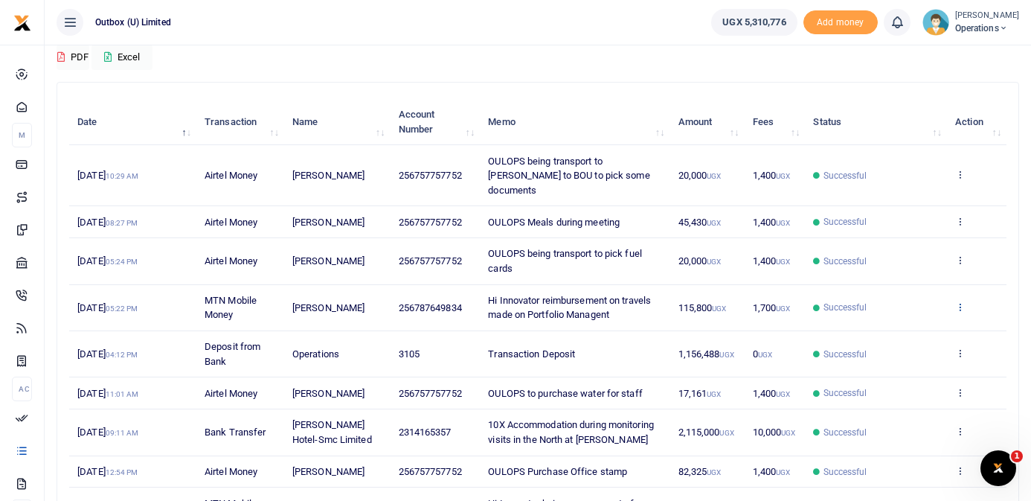
click at [960, 301] on icon at bounding box center [960, 306] width 10 height 10
click at [908, 325] on link "View details" at bounding box center [906, 324] width 118 height 21
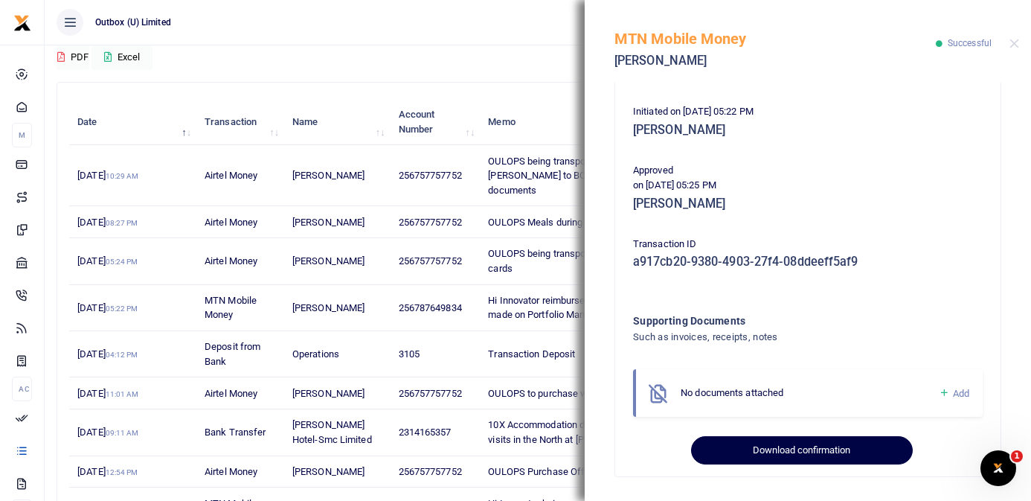
click at [806, 453] on button "Download confirmation" at bounding box center [801, 450] width 221 height 28
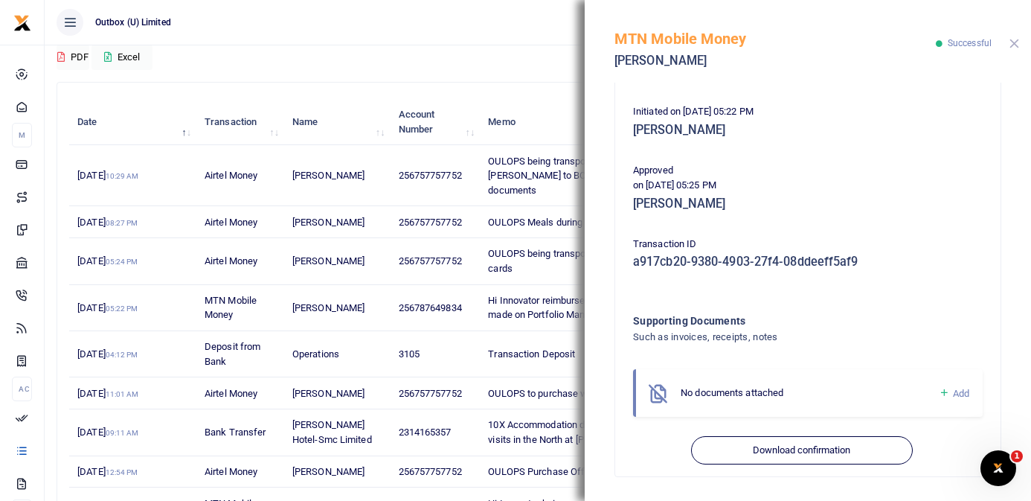
click at [1016, 44] on button "Close" at bounding box center [1015, 44] width 10 height 10
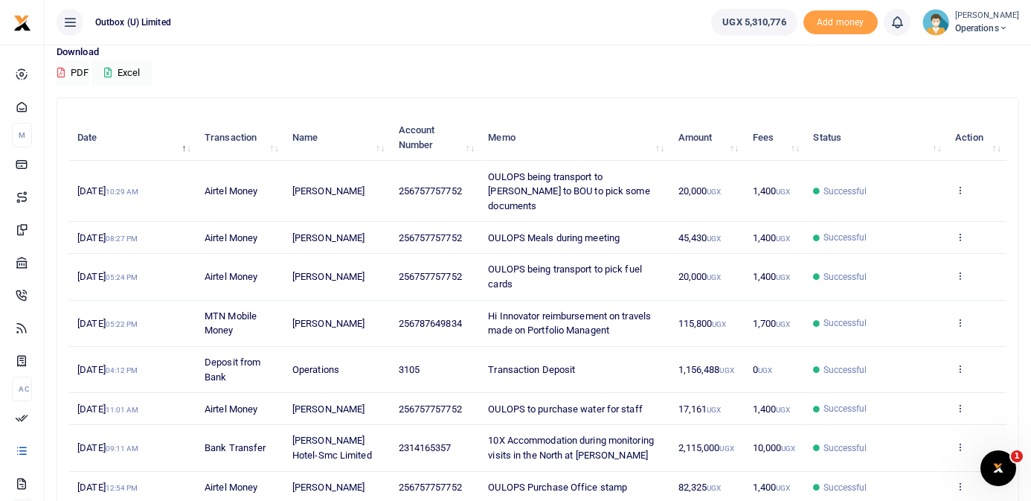
scroll to position [0, 0]
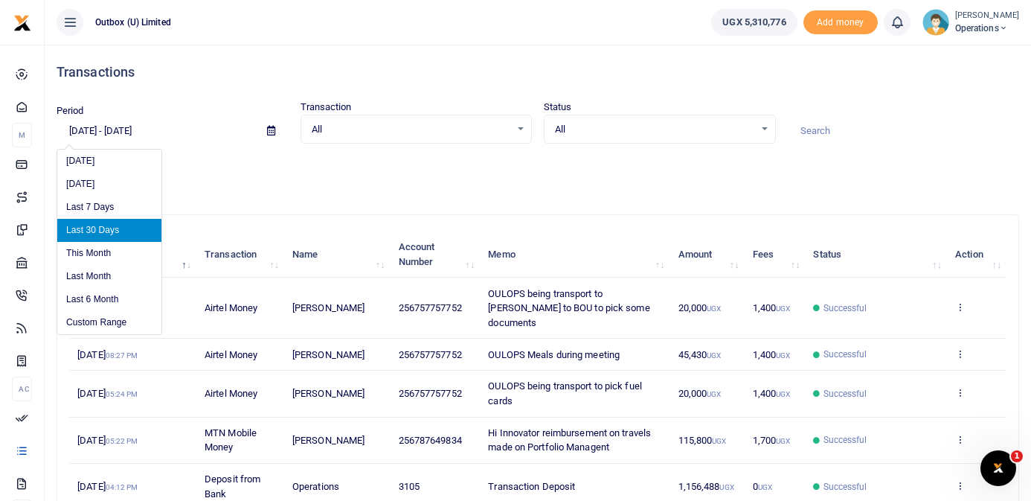
click at [138, 129] on input "08/17/2025 - 09/15/2025" at bounding box center [156, 130] width 199 height 25
click at [121, 320] on li "Custom Range" at bounding box center [109, 322] width 104 height 23
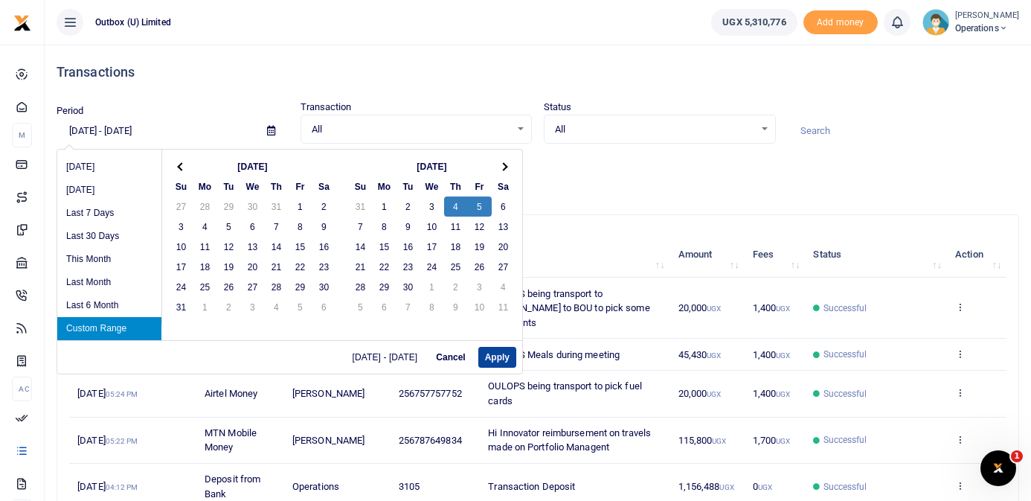
click at [506, 361] on button "Apply" at bounding box center [497, 357] width 38 height 21
type input "09/04/2025 - 09/05/2025"
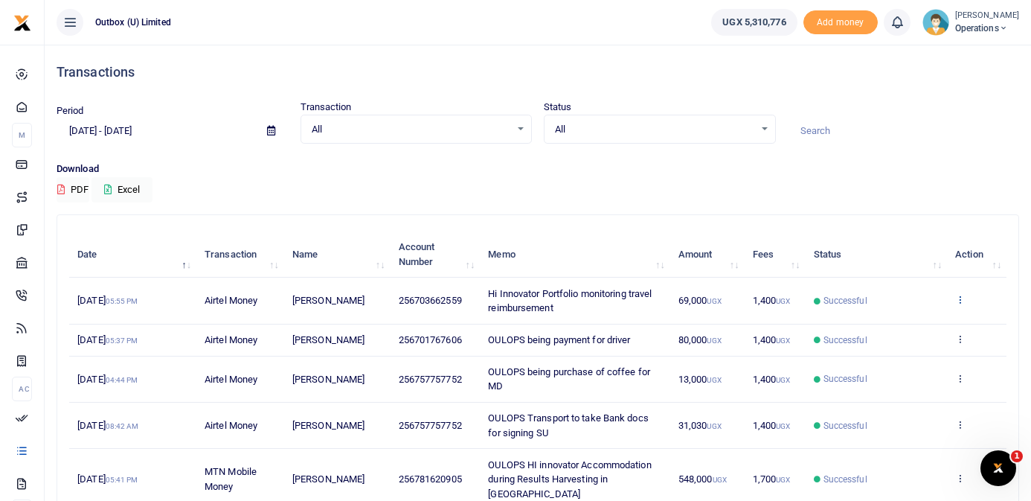
click at [962, 298] on icon at bounding box center [960, 299] width 10 height 10
click at [920, 323] on link "View details" at bounding box center [906, 325] width 118 height 21
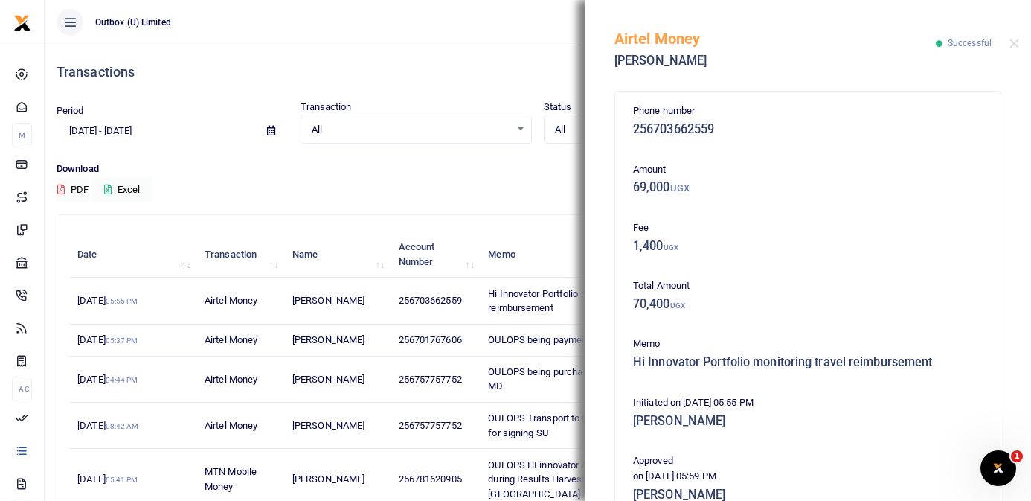
scroll to position [290, 0]
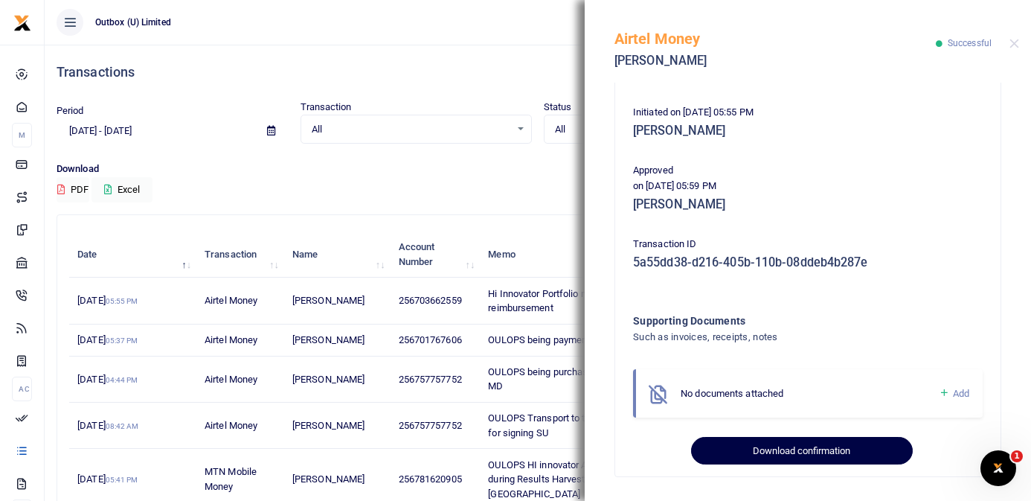
click at [830, 449] on button "Download confirmation" at bounding box center [801, 451] width 221 height 28
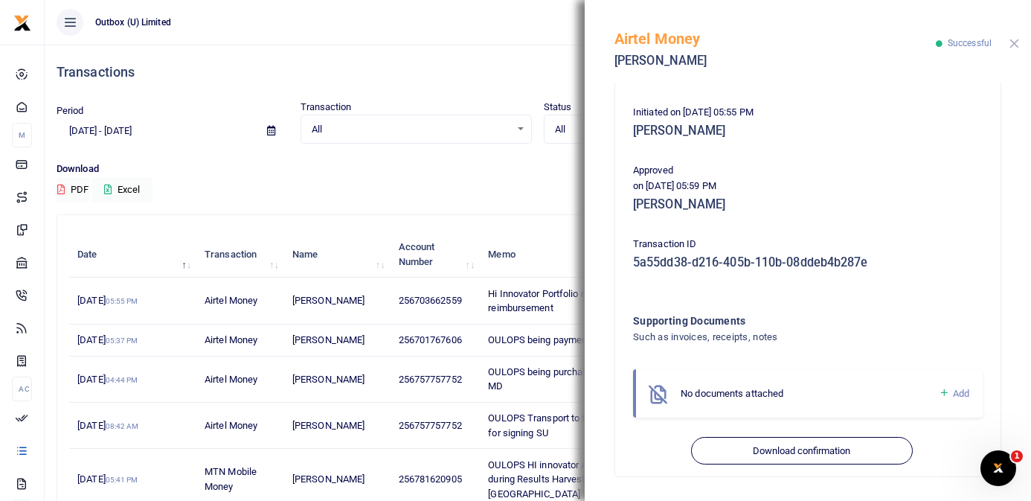
click at [1014, 45] on button "Close" at bounding box center [1015, 44] width 10 height 10
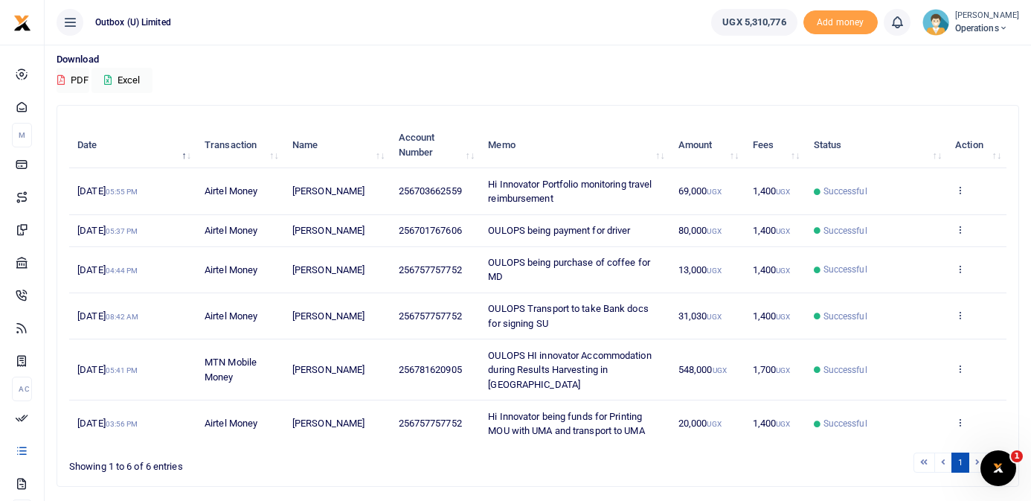
scroll to position [121, 0]
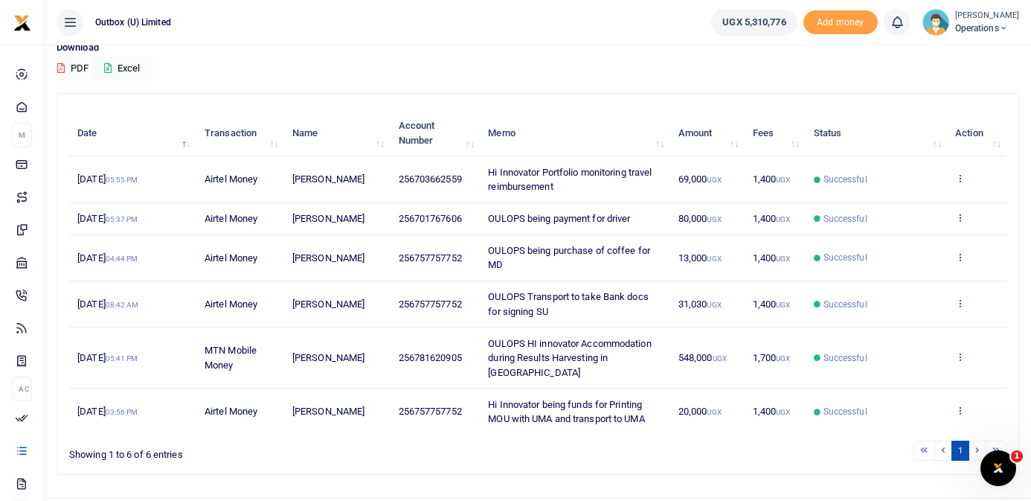
click at [959, 405] on icon at bounding box center [960, 410] width 10 height 10
click at [926, 344] on link "View details" at bounding box center [906, 354] width 118 height 21
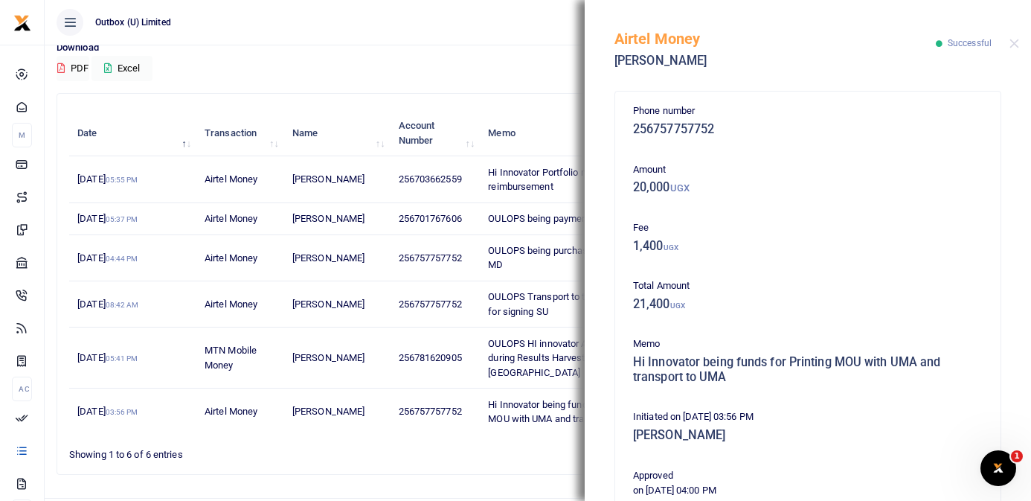
scroll to position [305, 0]
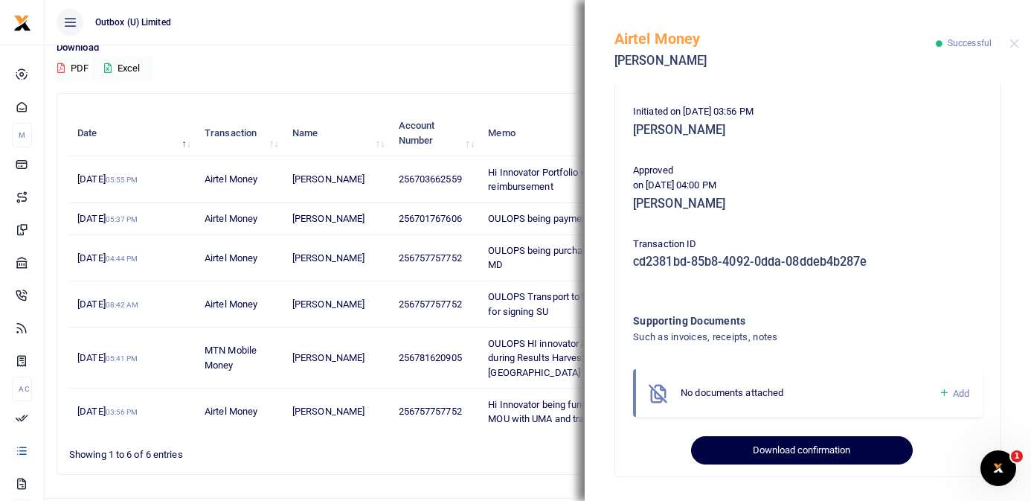
click at [850, 453] on button "Download confirmation" at bounding box center [801, 450] width 221 height 28
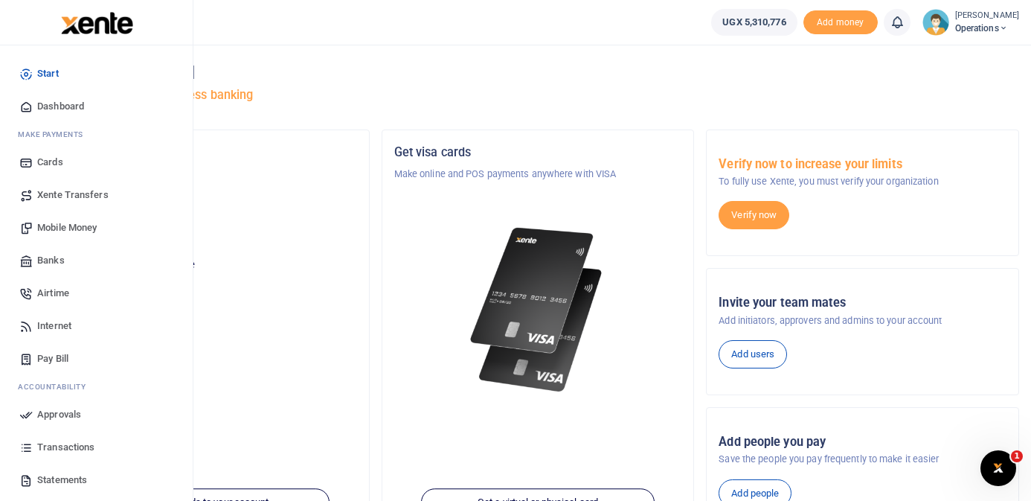
click at [62, 229] on span "Mobile Money" at bounding box center [67, 227] width 60 height 15
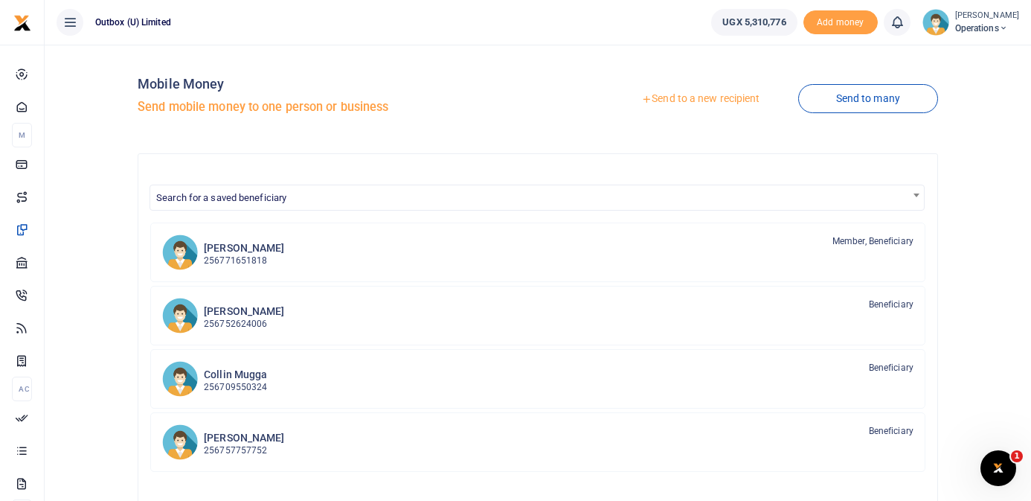
click at [707, 100] on link "Send to a new recipient" at bounding box center [700, 99] width 194 height 27
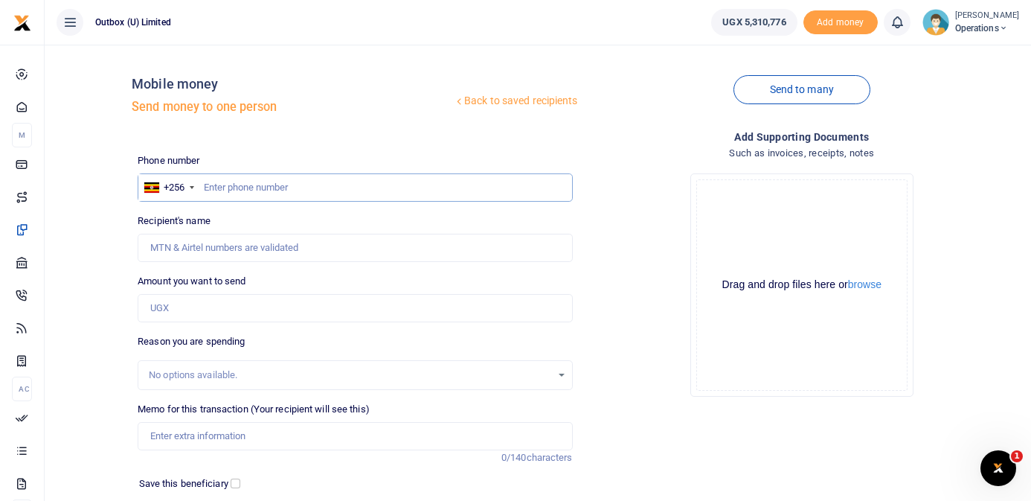
click at [446, 185] on input "text" at bounding box center [355, 187] width 435 height 28
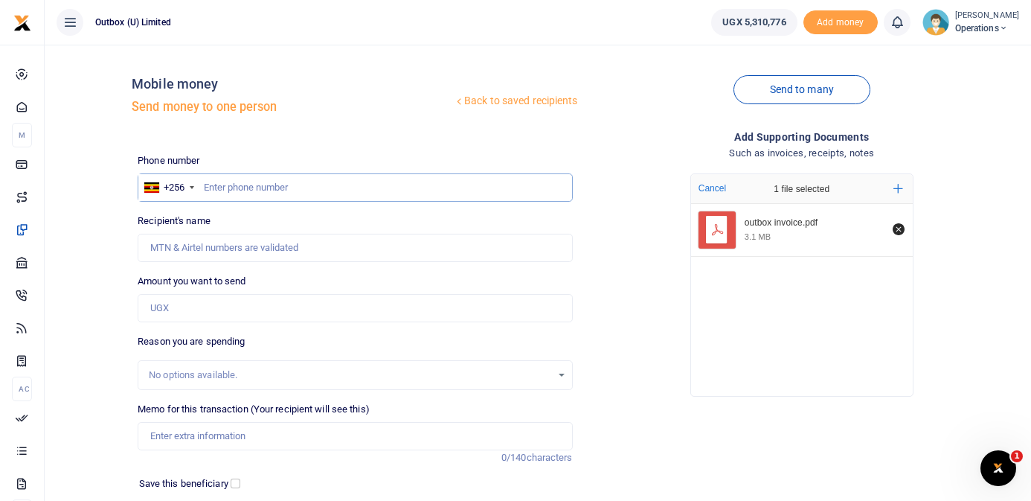
click at [276, 185] on input "text" at bounding box center [355, 187] width 435 height 28
type input "781865291"
click at [342, 129] on div "Back to saved recipients Mobile money Send money to one person" at bounding box center [355, 99] width 446 height 85
type input "[PERSON_NAME]"
click at [315, 314] on input "Amount you want to send" at bounding box center [355, 308] width 435 height 28
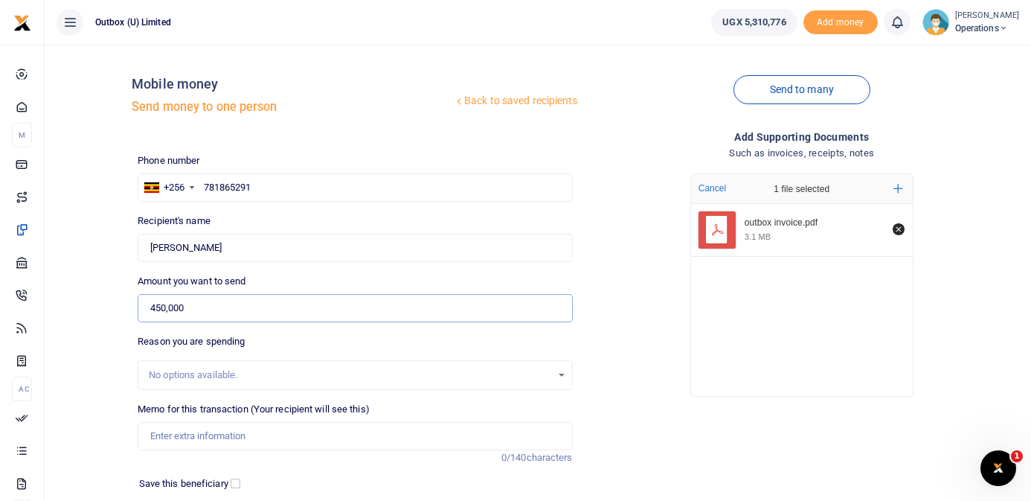
type input "450,000"
click at [88, 380] on div "Back to saved recipients Mobile money Send money to one person Send to many Pho…" at bounding box center [538, 325] width 975 height 537
click at [321, 440] on input "Memo for this transaction (Your recipient will see this)" at bounding box center [355, 436] width 435 height 28
paste input "125736594814"
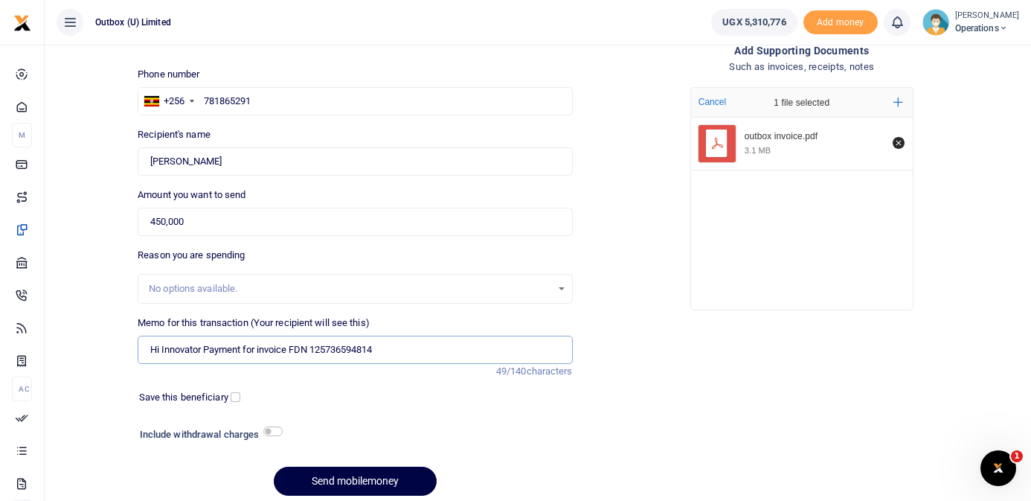
scroll to position [144, 0]
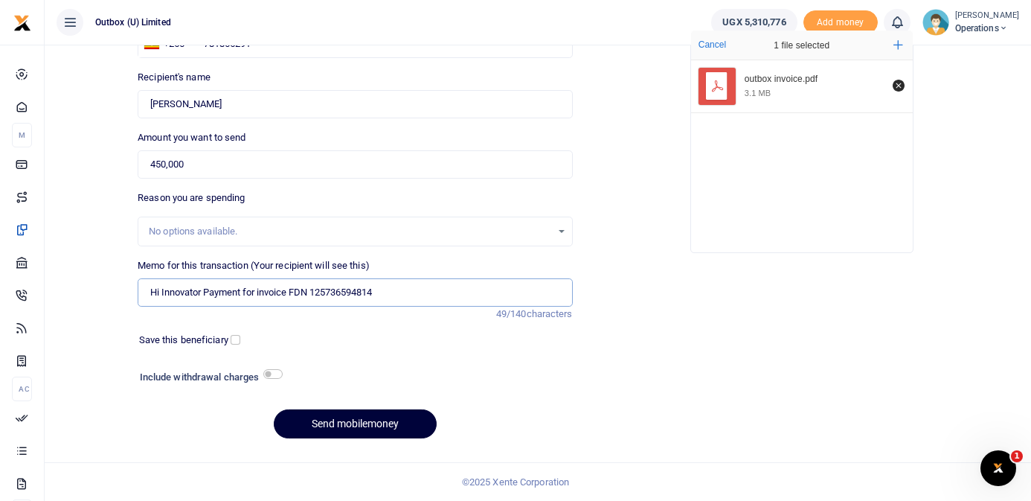
type input "Hi Innovator Payment for invoice FDN 125736594814"
click at [377, 425] on button "Send mobilemoney" at bounding box center [355, 423] width 163 height 29
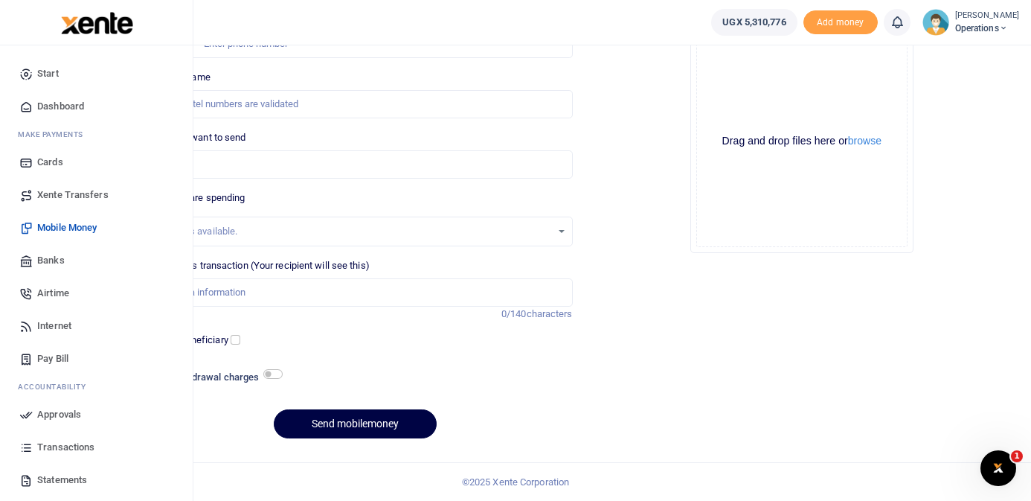
click at [51, 102] on span "Dashboard" at bounding box center [60, 106] width 47 height 15
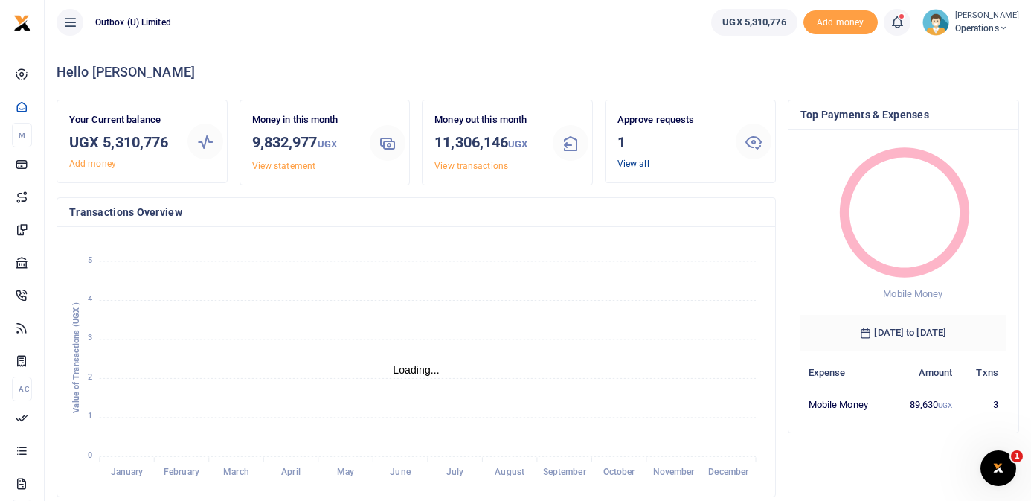
click at [641, 164] on link "View all" at bounding box center [634, 163] width 32 height 10
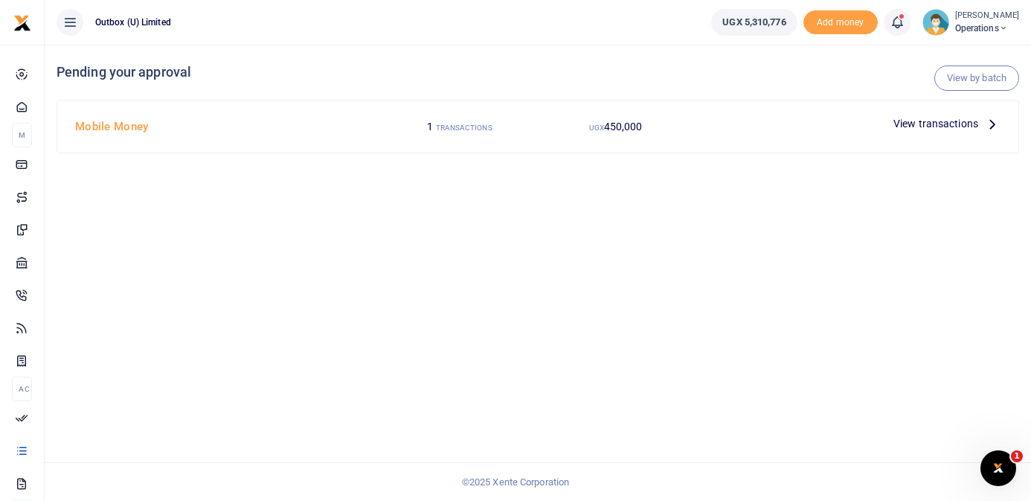
click at [990, 126] on icon at bounding box center [992, 123] width 16 height 16
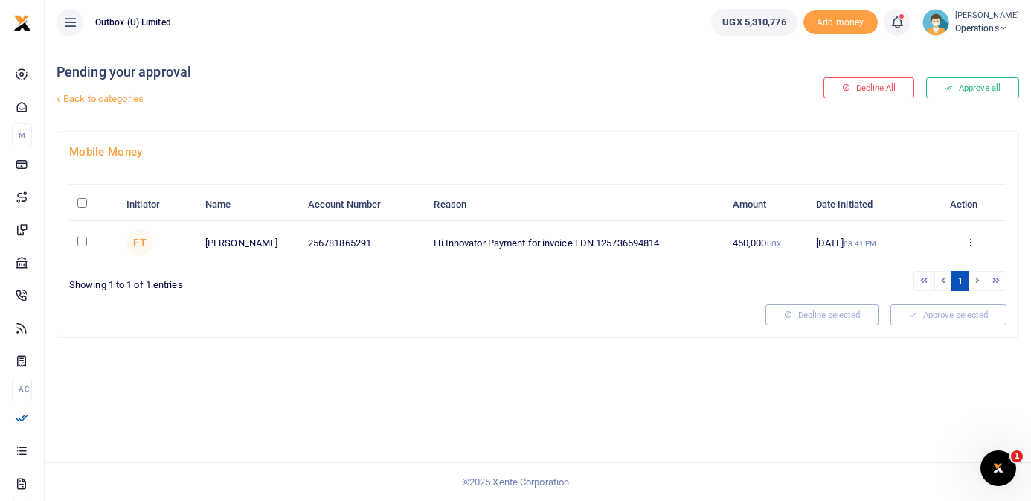
click at [968, 242] on icon at bounding box center [971, 242] width 10 height 10
click at [932, 267] on link "Approve" at bounding box center [917, 267] width 118 height 21
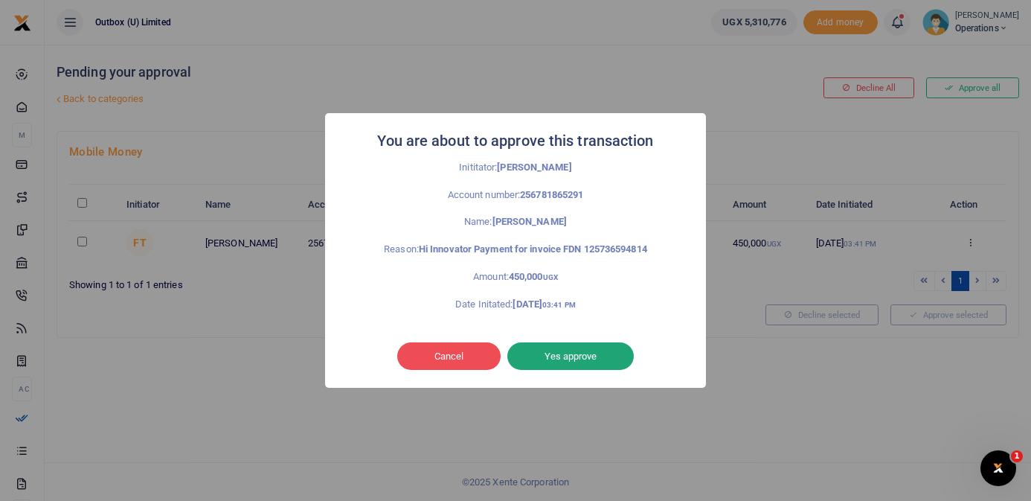
click at [604, 348] on button "Yes approve" at bounding box center [570, 356] width 126 height 28
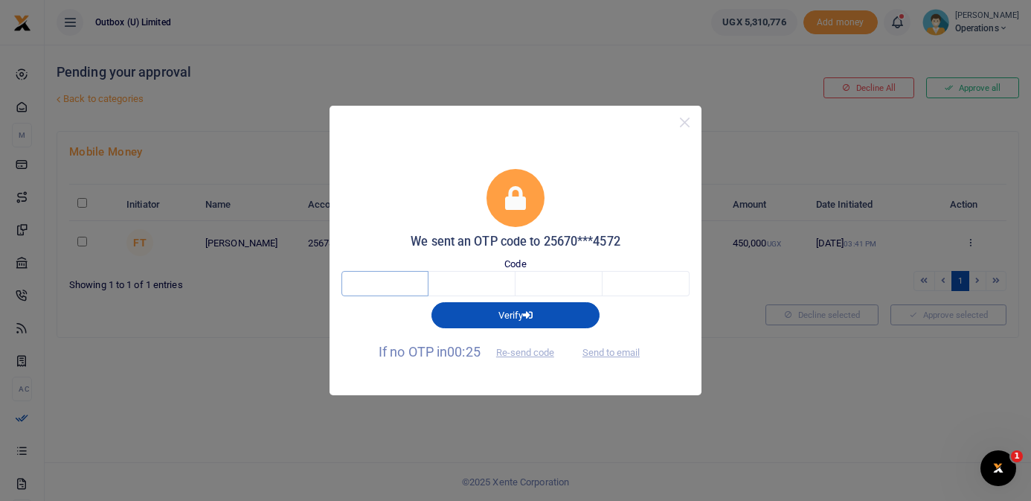
click at [368, 281] on input "text" at bounding box center [384, 283] width 87 height 25
type input "9"
type input "5"
type input "7"
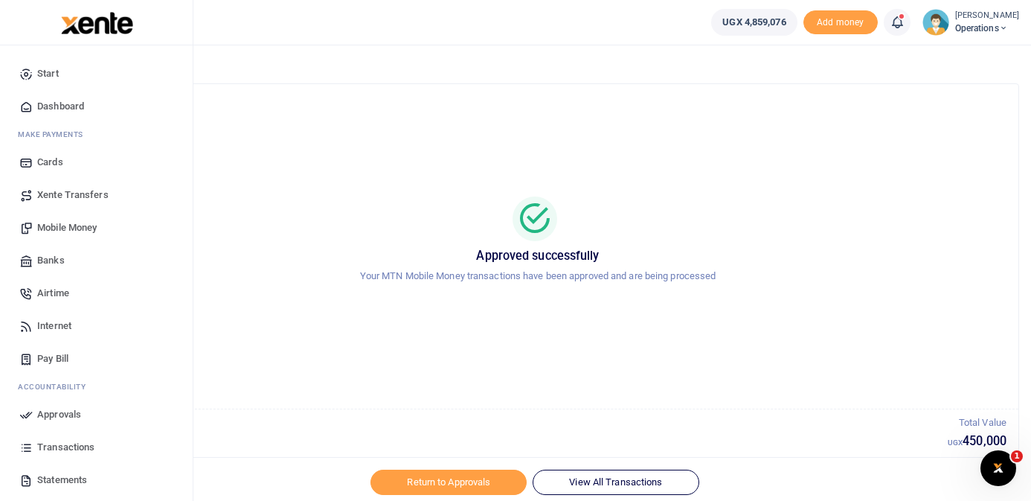
click at [46, 106] on span "Dashboard" at bounding box center [60, 106] width 47 height 15
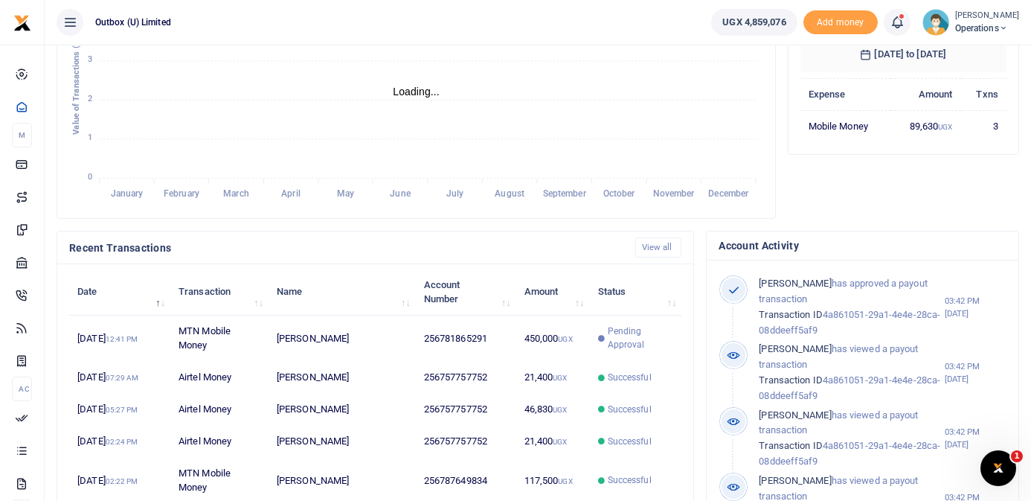
scroll to position [281, 0]
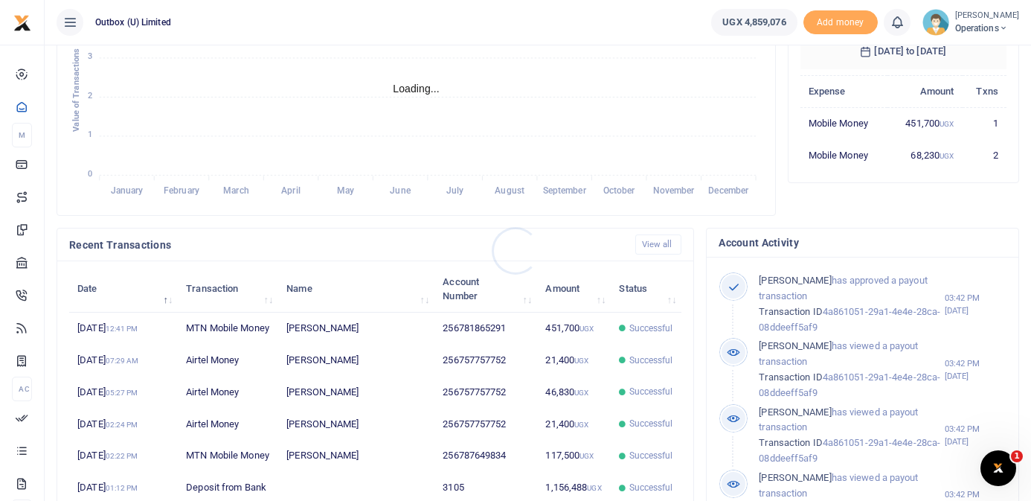
scroll to position [1, 1]
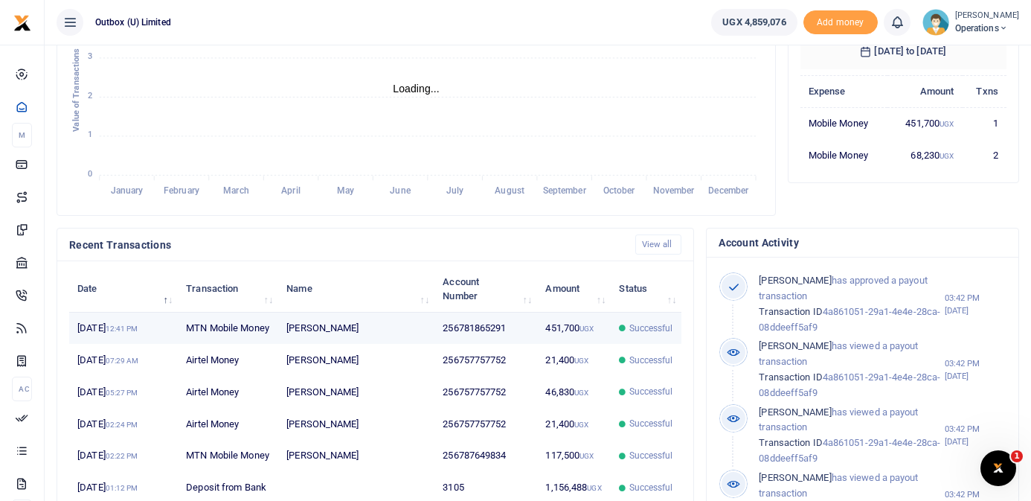
click at [651, 335] on span "Successful" at bounding box center [651, 327] width 44 height 13
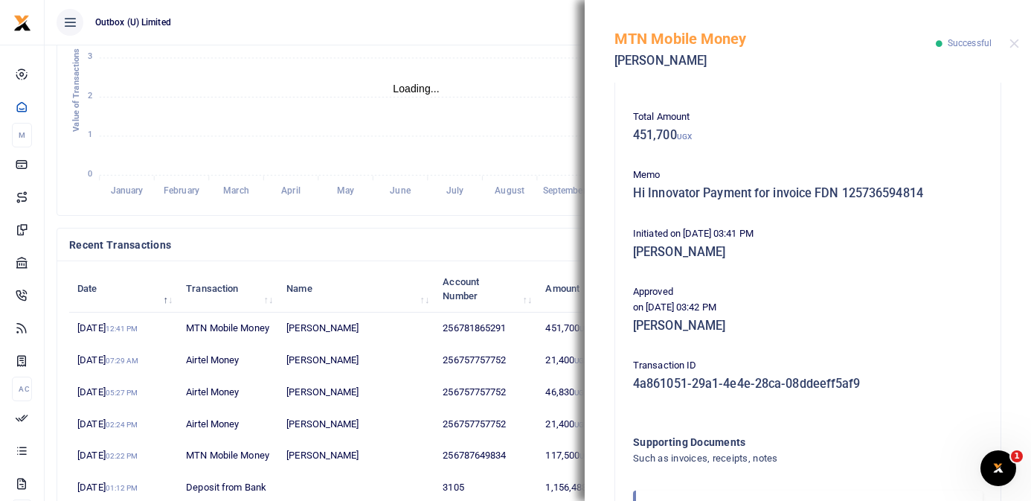
scroll to position [290, 0]
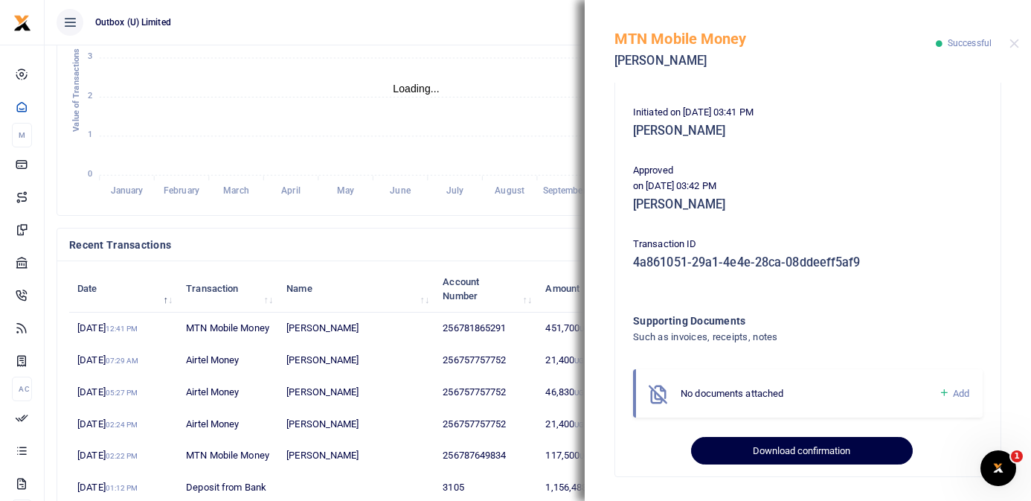
click at [806, 449] on button "Download confirmation" at bounding box center [801, 451] width 221 height 28
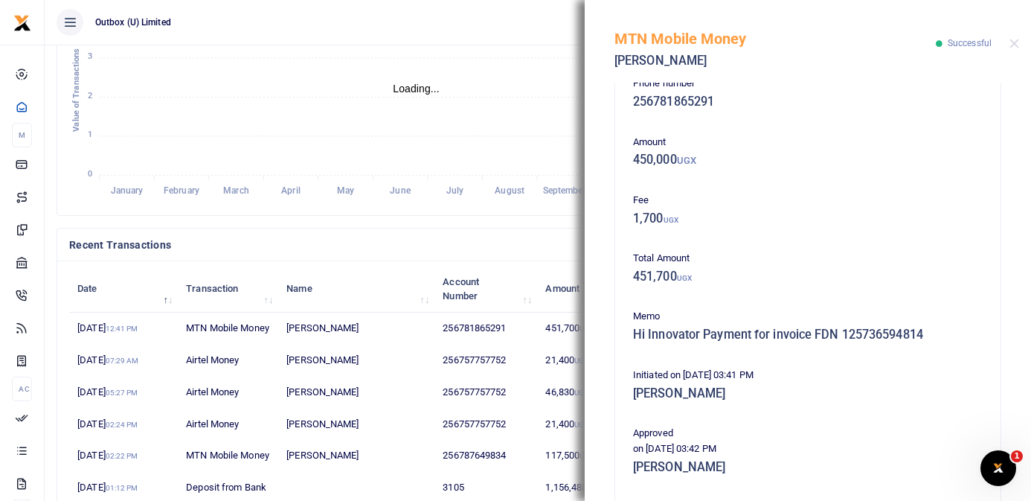
scroll to position [0, 0]
